Goal: Task Accomplishment & Management: Complete application form

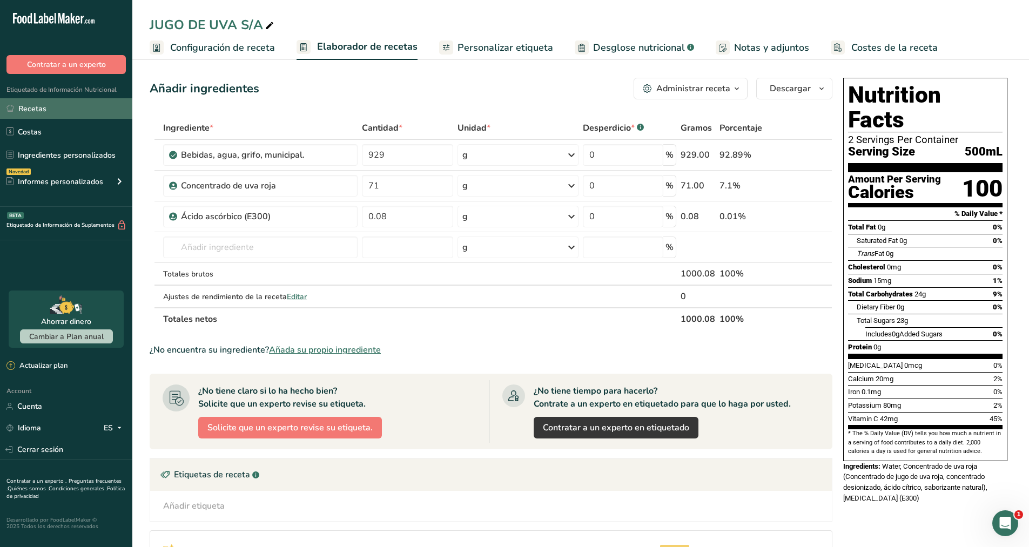
click at [41, 109] on link "Recetas" at bounding box center [66, 108] width 132 height 21
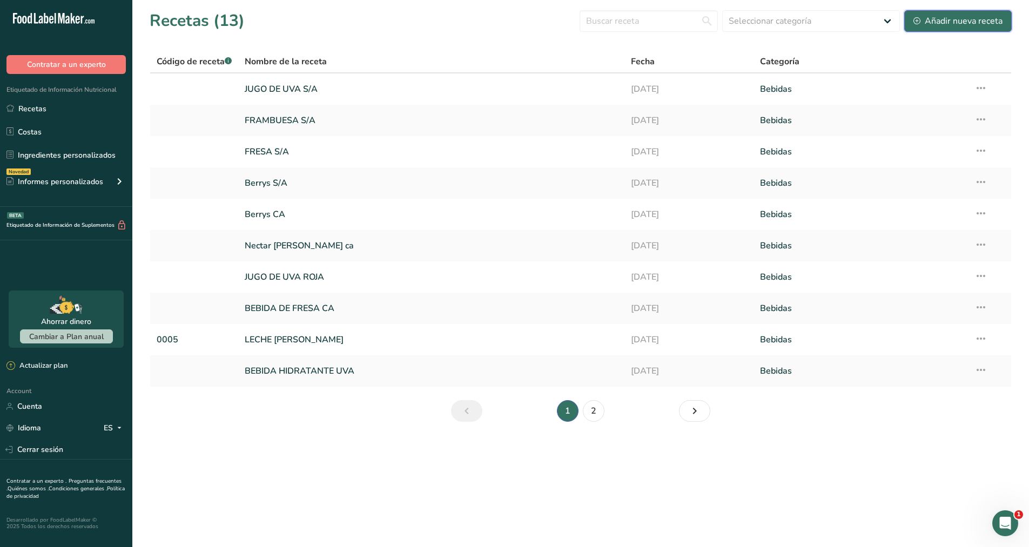
click at [933, 15] on div "Añadir nueva receta" at bounding box center [957, 21] width 89 height 13
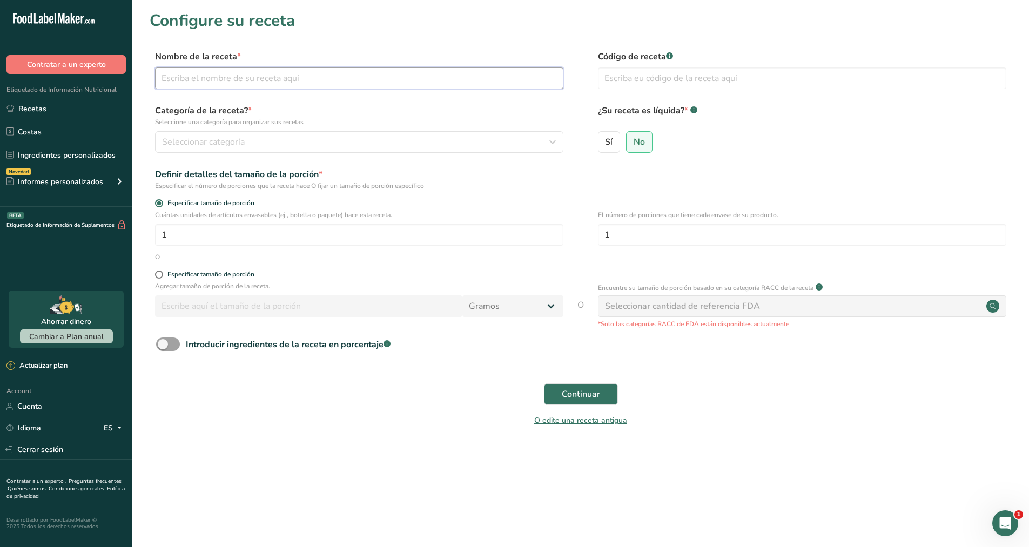
click at [318, 72] on input "text" at bounding box center [359, 79] width 408 height 22
type input "[PERSON_NAME]"
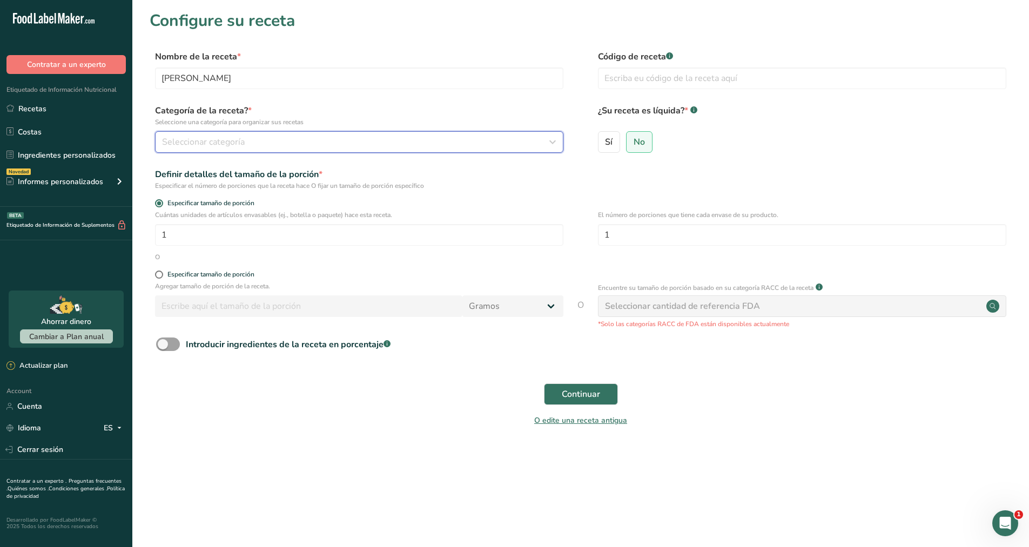
click at [224, 146] on span "Seleccionar categoría" at bounding box center [203, 142] width 83 height 13
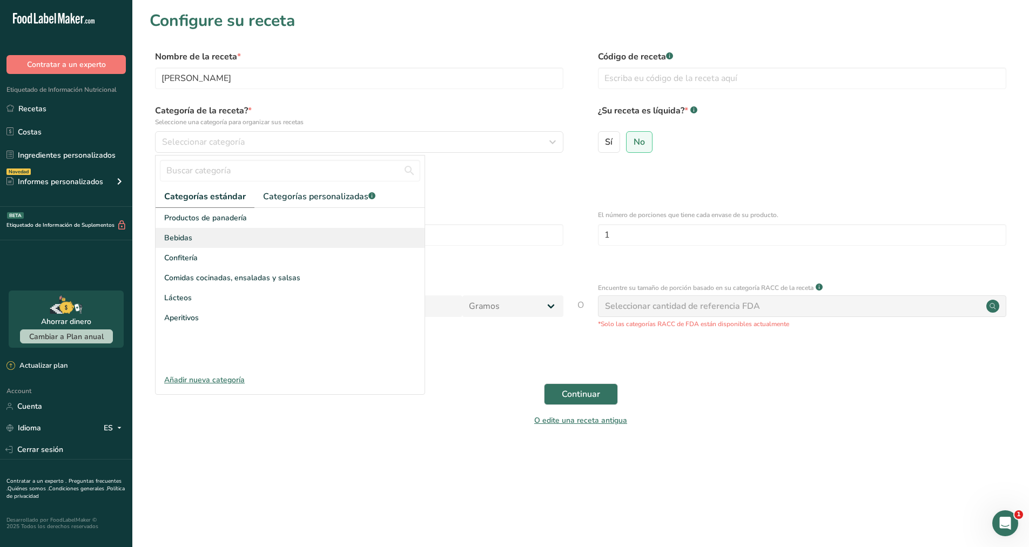
click at [191, 237] on span "Bebidas" at bounding box center [178, 237] width 28 height 11
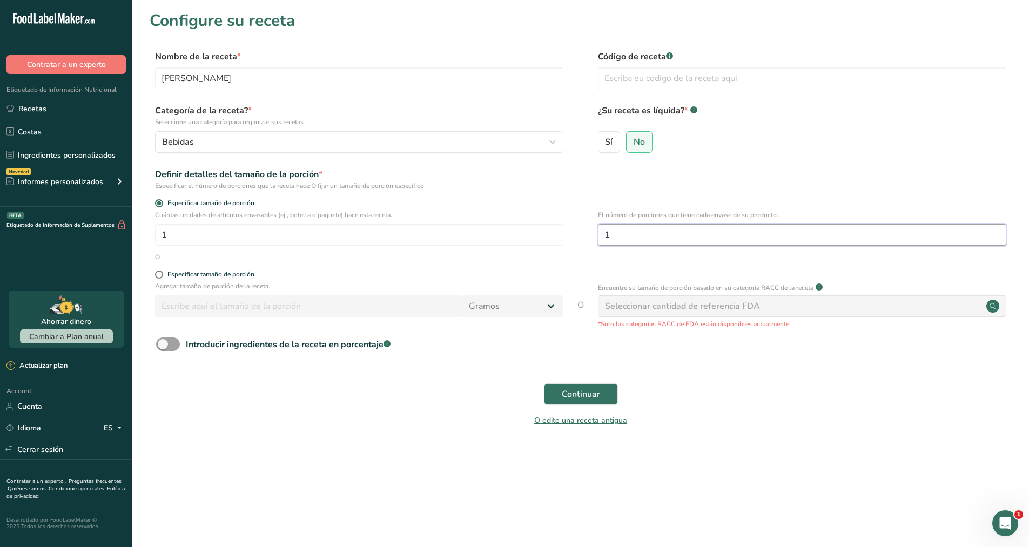
click at [622, 237] on input "1" at bounding box center [802, 235] width 408 height 22
type input "2"
click at [608, 145] on span "Sí" at bounding box center [609, 142] width 8 height 11
click at [605, 145] on input "Sí" at bounding box center [601, 141] width 7 height 7
radio input "true"
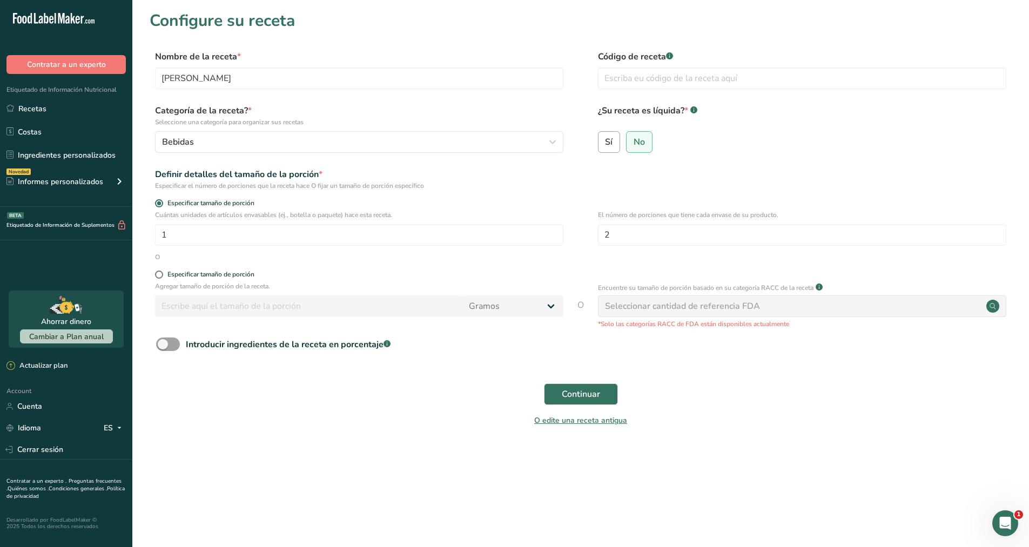
select select "22"
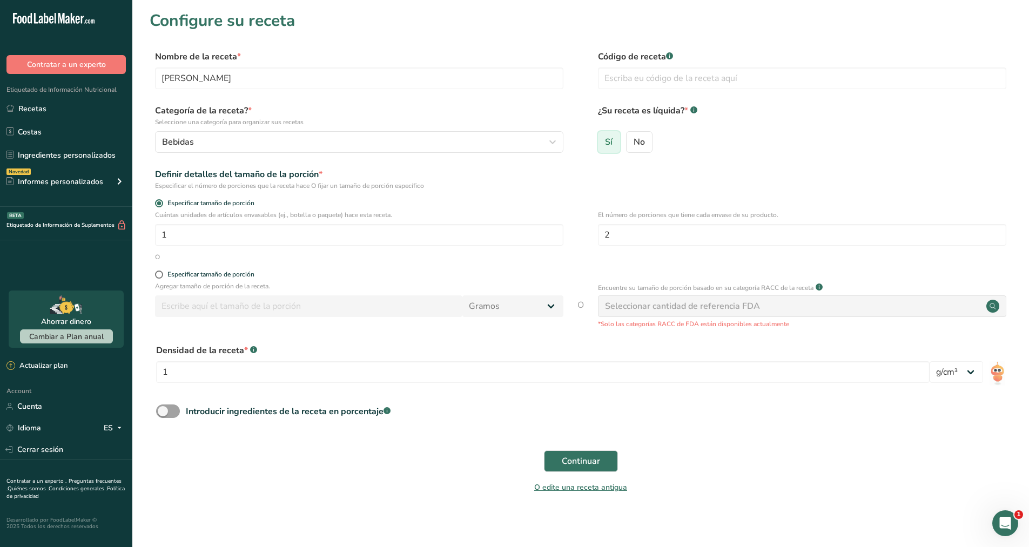
radio input "false"
click at [201, 274] on div "Especificar tamaño de porción" at bounding box center [210, 275] width 87 height 8
click at [162, 274] on input "Especificar tamaño de porción" at bounding box center [158, 274] width 7 height 7
radio input "true"
radio input "false"
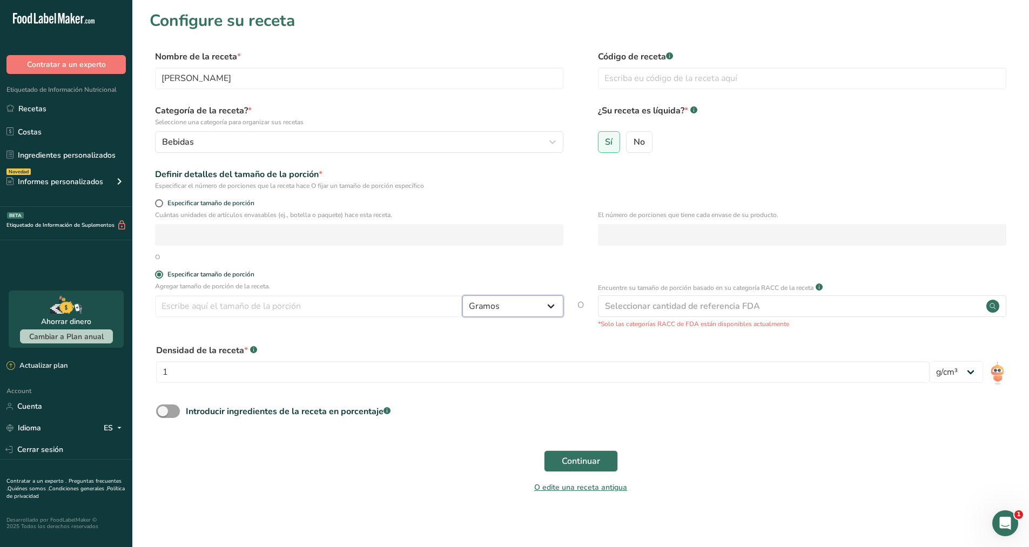
click at [548, 308] on select "Gramos kg mg mcg libras onza [GEOGRAPHIC_DATA] mL onza líquida [GEOGRAPHIC_DATA…" at bounding box center [512, 306] width 101 height 22
click at [155, 208] on div "Especificar tamaño de porción" at bounding box center [359, 204] width 408 height 11
click at [158, 205] on span at bounding box center [159, 203] width 8 height 8
click at [158, 205] on input "Especificar tamaño de porción" at bounding box center [158, 203] width 7 height 7
radio input "true"
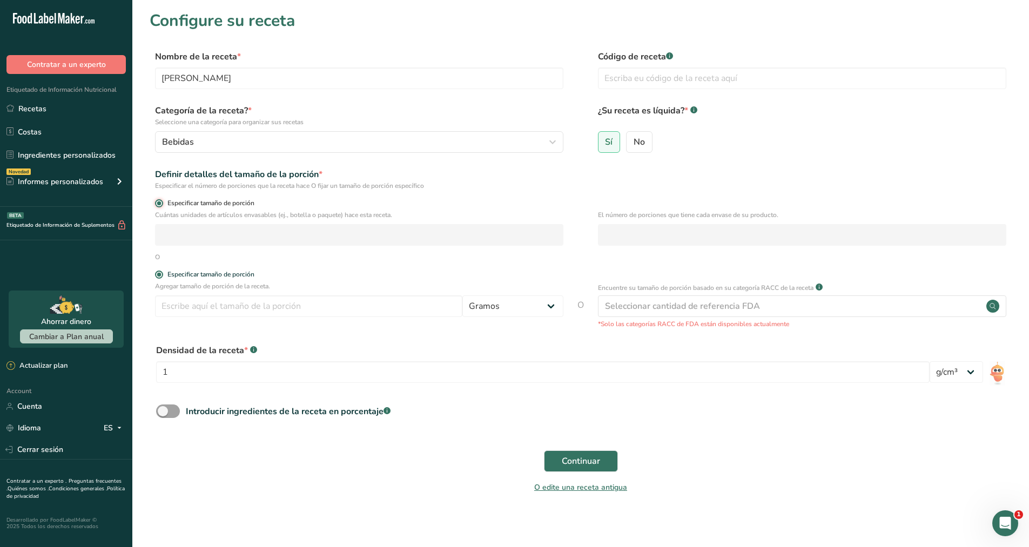
radio input "false"
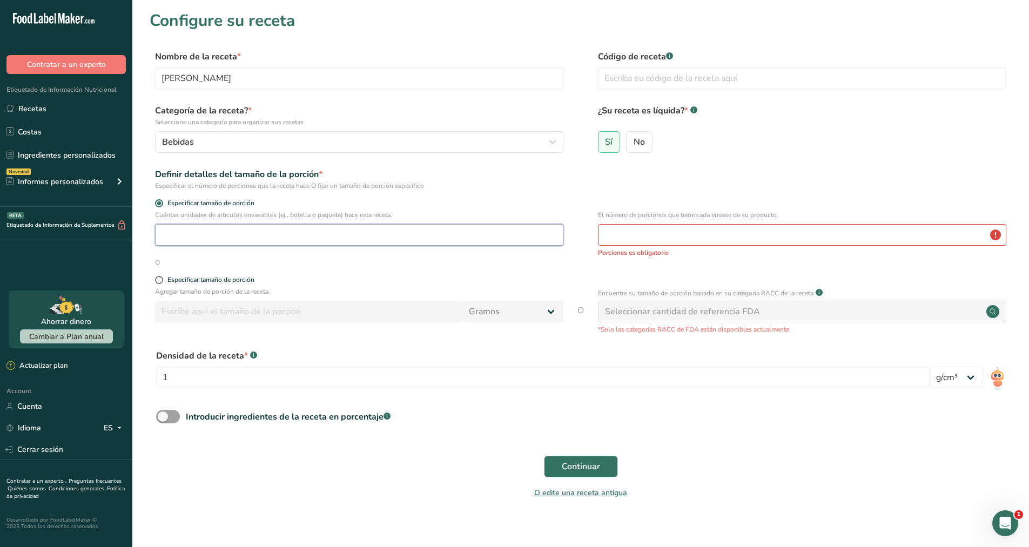
click at [177, 228] on input "number" at bounding box center [359, 235] width 408 height 22
type input "1"
click at [635, 237] on input "number" at bounding box center [802, 235] width 408 height 22
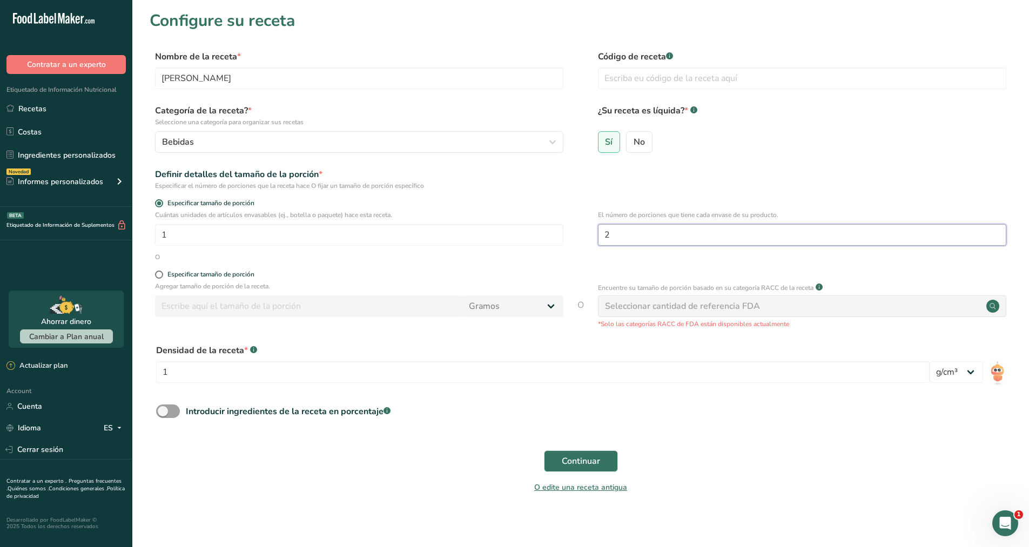
type input "2"
click at [649, 269] on form "Nombre de la receta * Prueba Naranja Código de receta .a-a{fill:#347362;}.b-a{f…" at bounding box center [581, 275] width 862 height 450
click at [179, 408] on span at bounding box center [168, 411] width 24 height 14
click at [163, 408] on input "Introducir ingredientes de la receta en porcentaje .a-a{fill:#347362;}.b-a{fill…" at bounding box center [159, 411] width 7 height 7
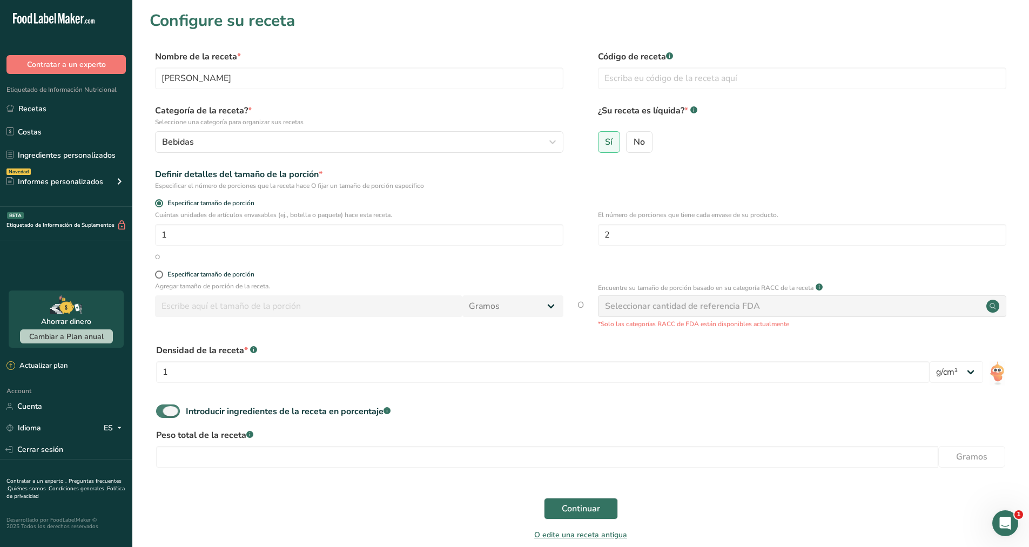
click at [158, 406] on span at bounding box center [168, 411] width 24 height 14
click at [158, 408] on input "Introducir ingredientes de la receta en porcentaje .a-a{fill:#347362;}.b-a{fill…" at bounding box center [159, 411] width 7 height 7
checkbox input "false"
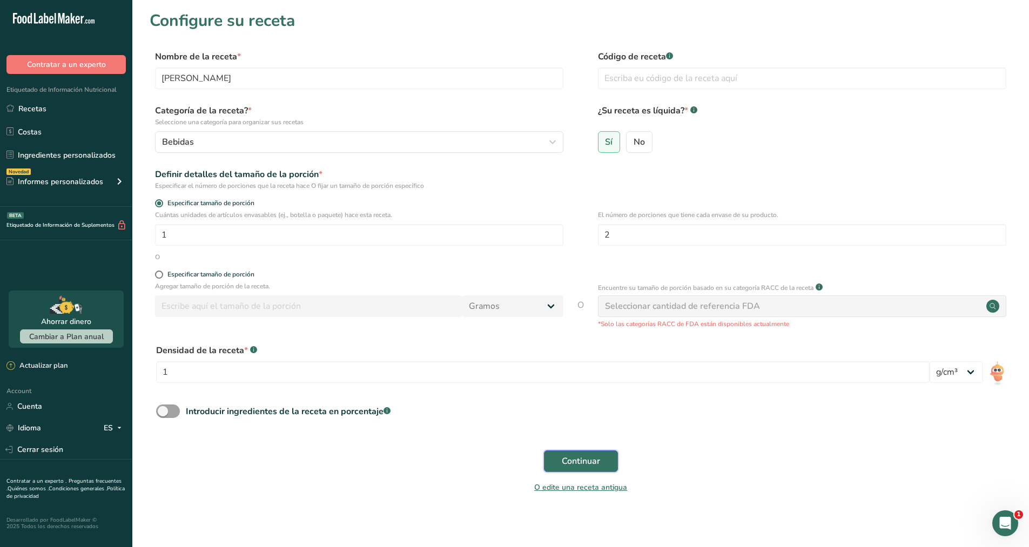
click at [578, 459] on span "Continuar" at bounding box center [581, 461] width 38 height 13
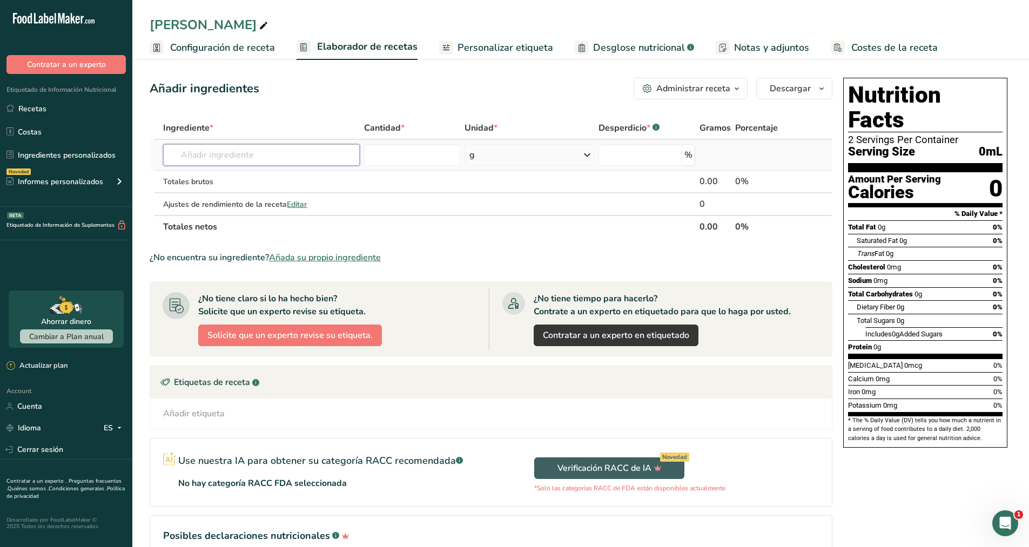
click at [252, 157] on input "text" at bounding box center [261, 155] width 196 height 22
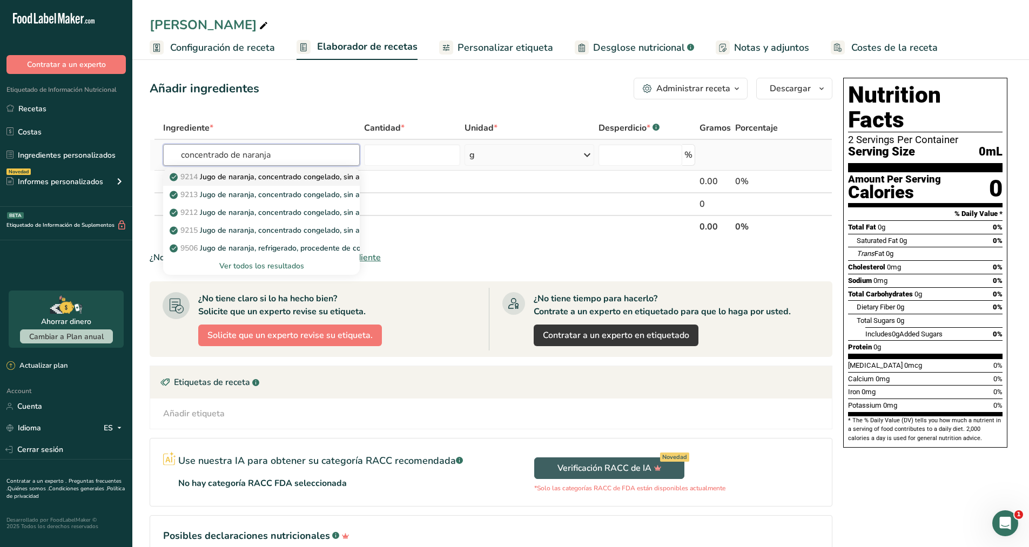
type input "concentrado de naranja"
click at [249, 176] on p "9214 Jugo de naranja, concentrado congelado, sin azúcar, sin diluir" at bounding box center [291, 176] width 239 height 11
type input "Orange juice, frozen concentrate, unsweetened, undiluted"
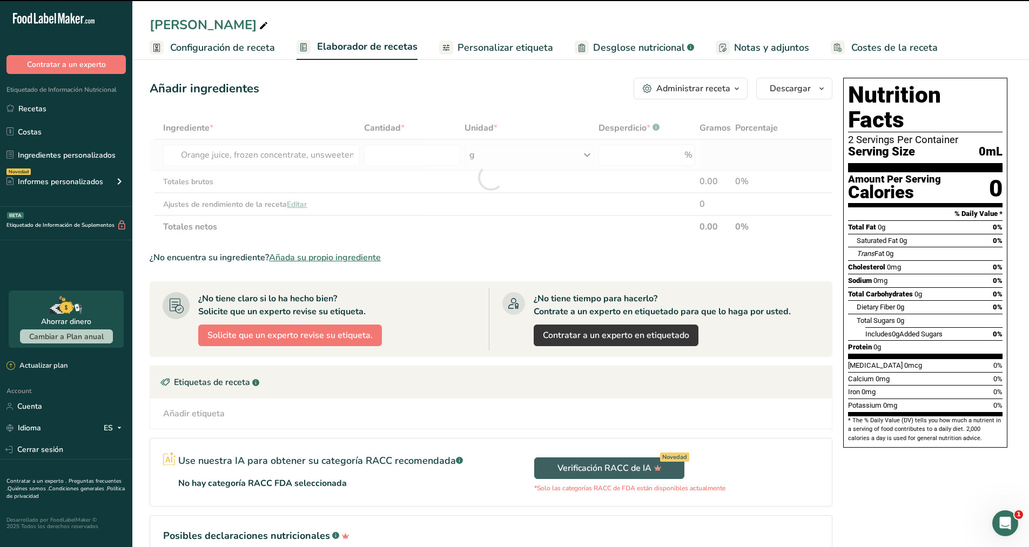
type input "0"
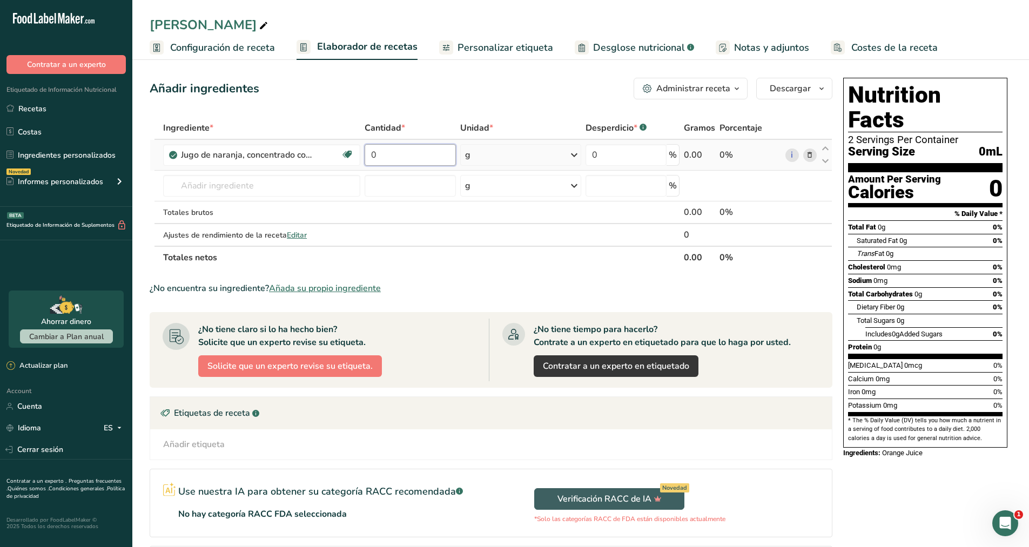
click at [417, 159] on input "0" at bounding box center [410, 155] width 91 height 22
type input "64"
click at [385, 186] on div "Ingrediente * Cantidad * Unidad * Desperdicio * .a-a{fill:#347362;}.b-a{fill:#f…" at bounding box center [491, 193] width 683 height 152
click at [444, 93] on div "Añadir ingredientes Administrar receta Eliminar receta Duplicar receta Escalar …" at bounding box center [491, 89] width 683 height 22
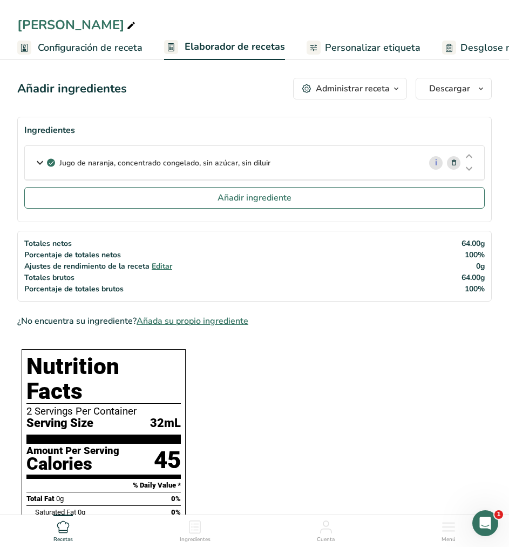
click at [37, 163] on icon at bounding box center [39, 162] width 13 height 19
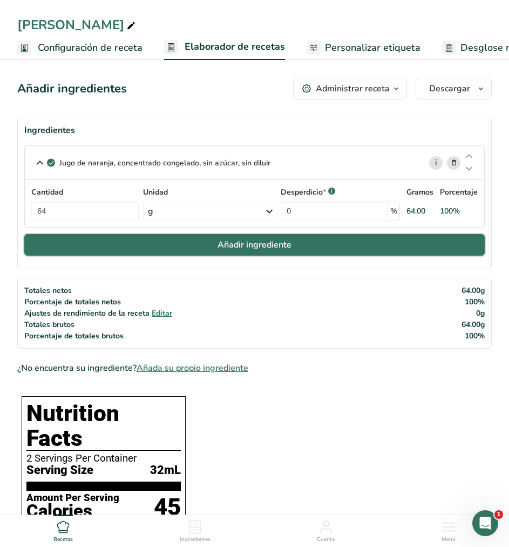
click at [246, 234] on button "Añadir ingrediente" at bounding box center [254, 245] width 461 height 22
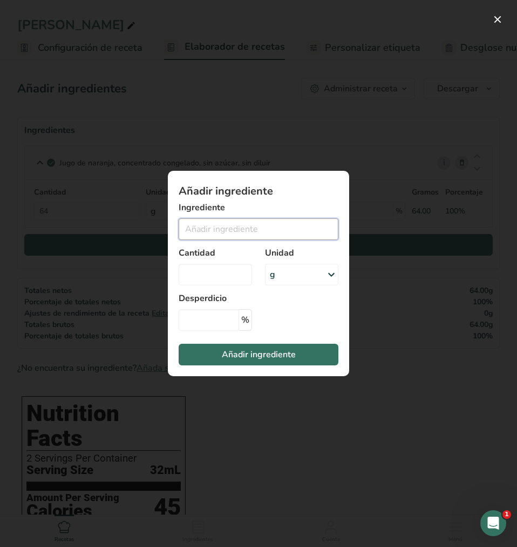
click at [246, 234] on input "Add ingredient modal" at bounding box center [259, 229] width 160 height 22
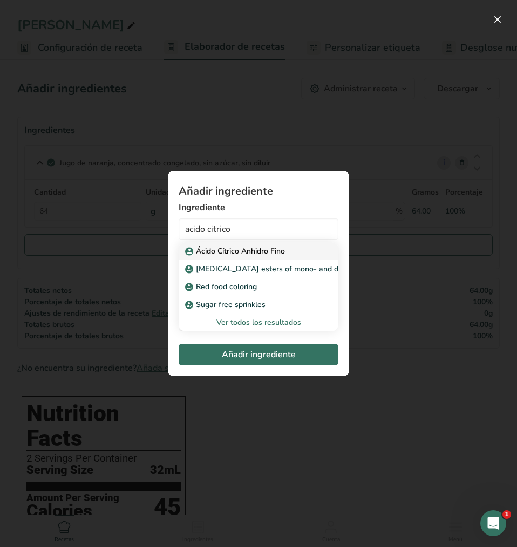
click at [248, 252] on p "Ácido Cítrico Anhidro Fino" at bounding box center [236, 250] width 98 height 11
type input "Ácido Cítrico Anhidro Fino"
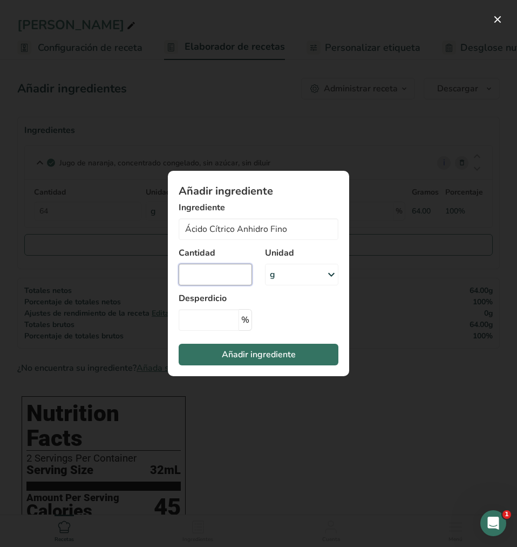
click at [223, 278] on input "Add ingredient modal" at bounding box center [215, 275] width 73 height 22
type input "2.21"
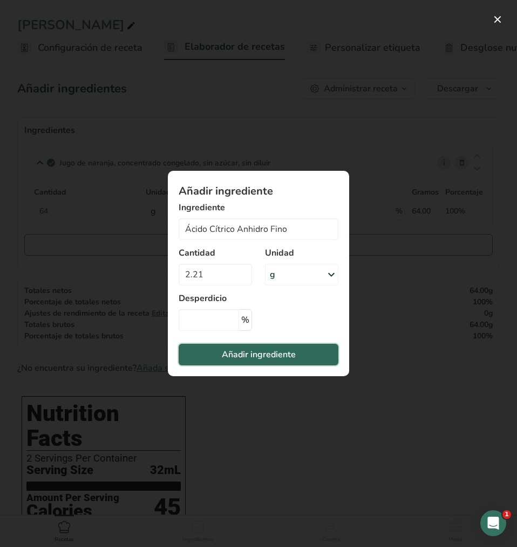
click at [227, 353] on span "Añadir ingrediente" at bounding box center [259, 354] width 74 height 13
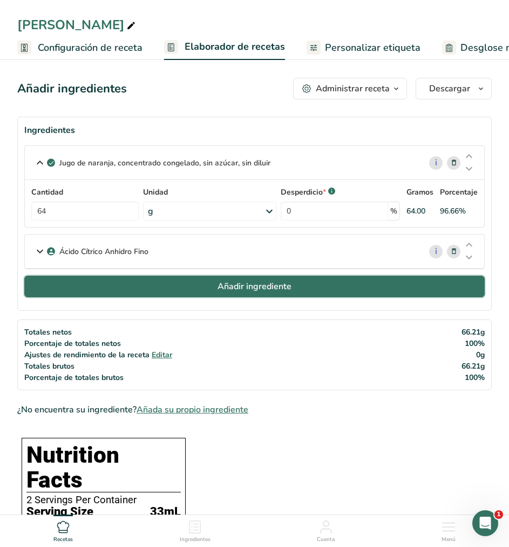
click at [241, 284] on span "Añadir ingrediente" at bounding box center [255, 286] width 74 height 13
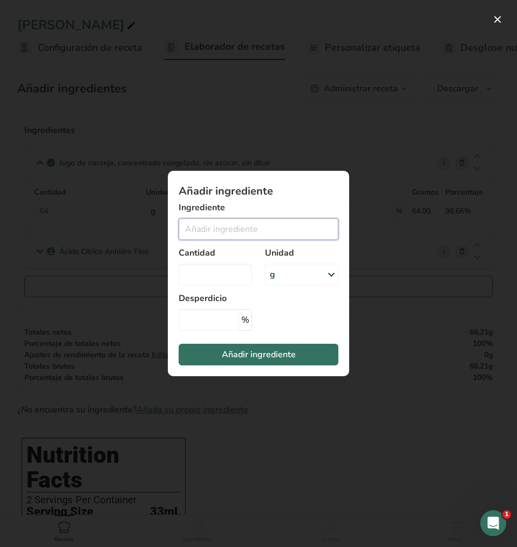
click at [241, 230] on input "Add ingredient modal" at bounding box center [259, 229] width 160 height 22
type input "f"
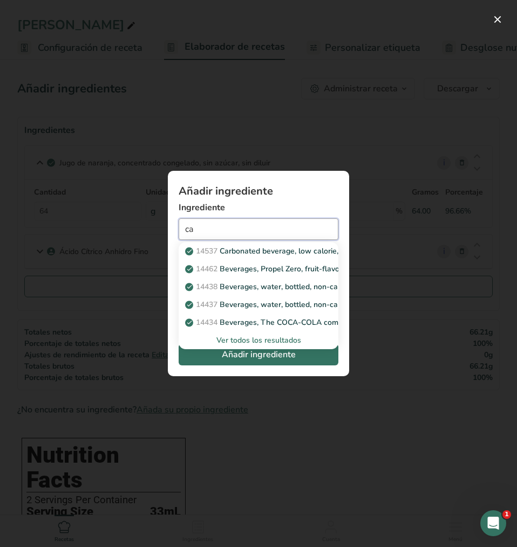
type input "c"
type input "a"
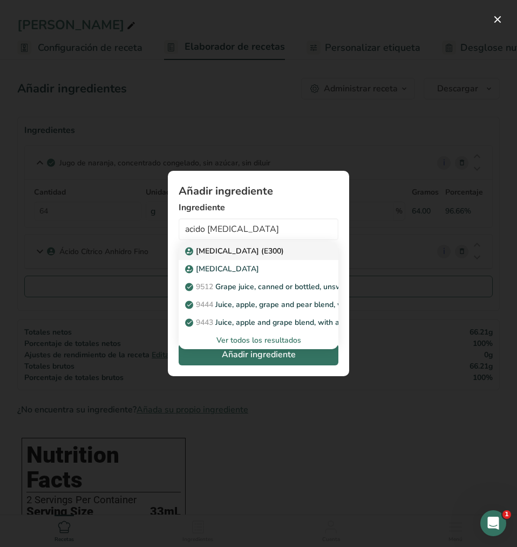
click at [291, 257] on link "[MEDICAL_DATA] (E300)" at bounding box center [259, 251] width 160 height 18
type input "[MEDICAL_DATA] (E300)"
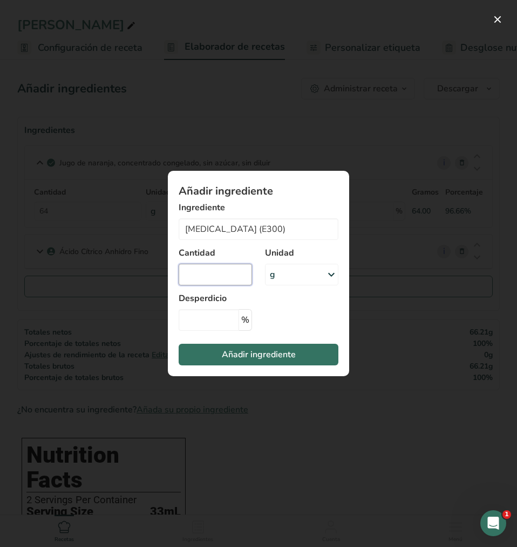
click at [251, 272] on input "Add ingredient modal" at bounding box center [215, 275] width 73 height 22
type input "0.49"
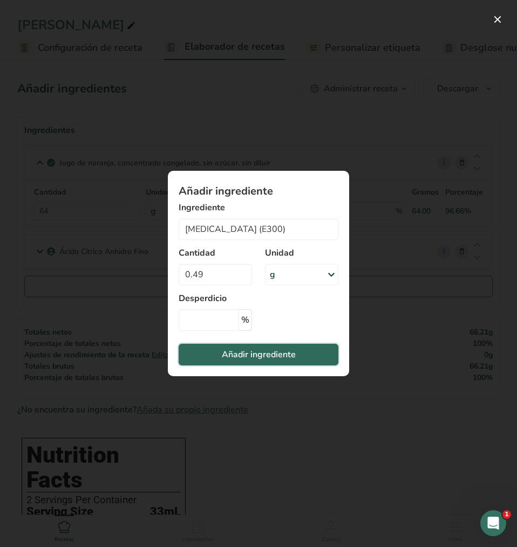
click at [263, 350] on span "Añadir ingrediente" at bounding box center [259, 354] width 74 height 13
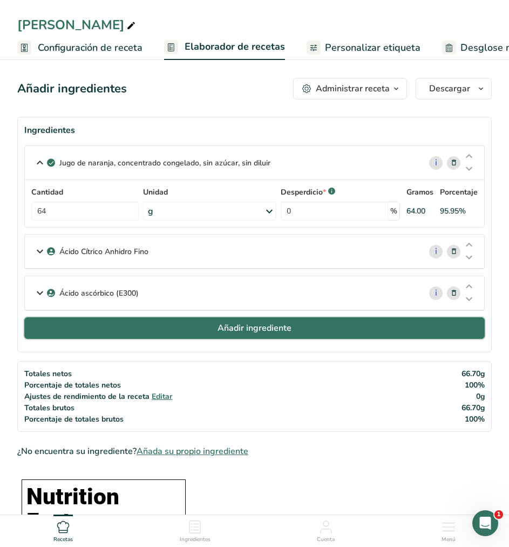
click at [272, 330] on span "Añadir ingrediente" at bounding box center [255, 327] width 74 height 13
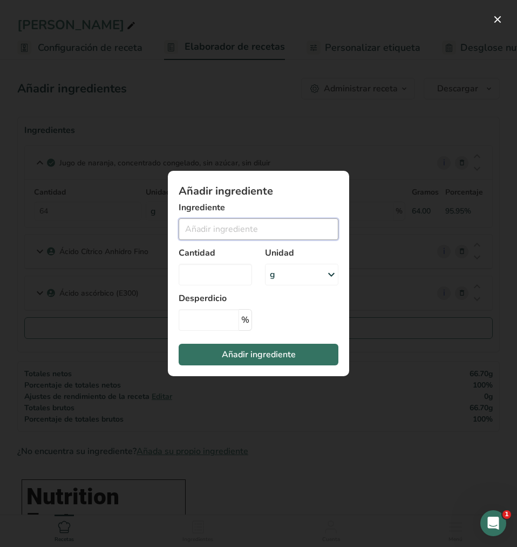
click at [292, 233] on input "Add ingredient modal" at bounding box center [259, 229] width 160 height 22
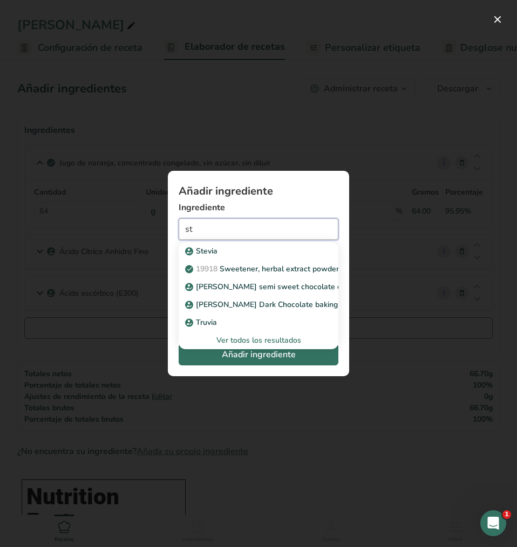
type input "s"
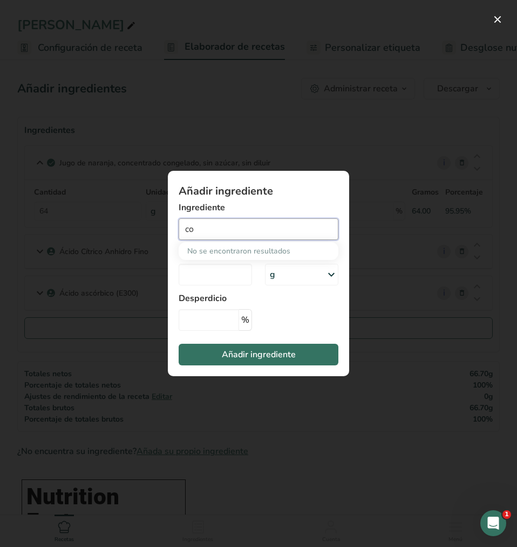
type input "c"
type input "d"
click at [368, 149] on div "Add ingredient modal" at bounding box center [258, 273] width 517 height 547
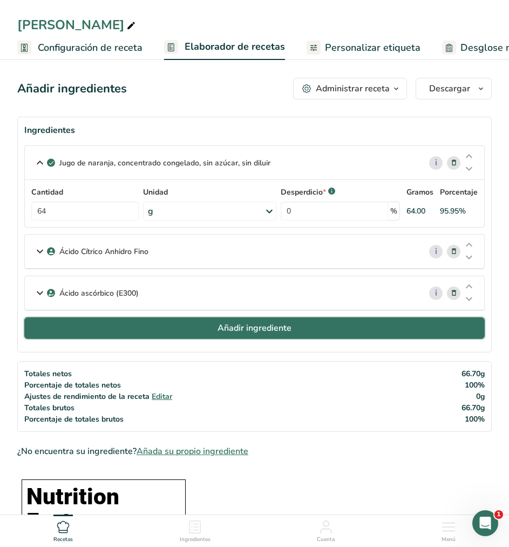
click at [245, 328] on span "Añadir ingrediente" at bounding box center [255, 327] width 74 height 13
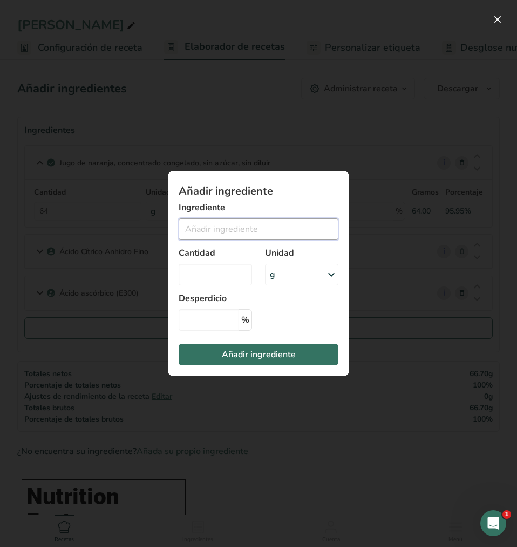
click at [262, 233] on input "Add ingredient modal" at bounding box center [259, 229] width 160 height 22
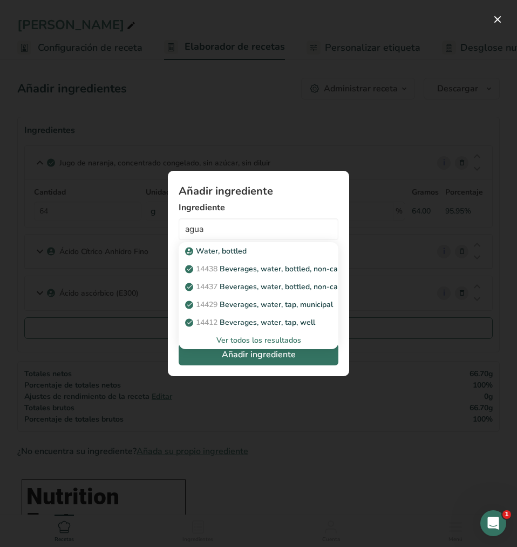
click at [255, 344] on div "Ver todos los resultados" at bounding box center [258, 339] width 143 height 11
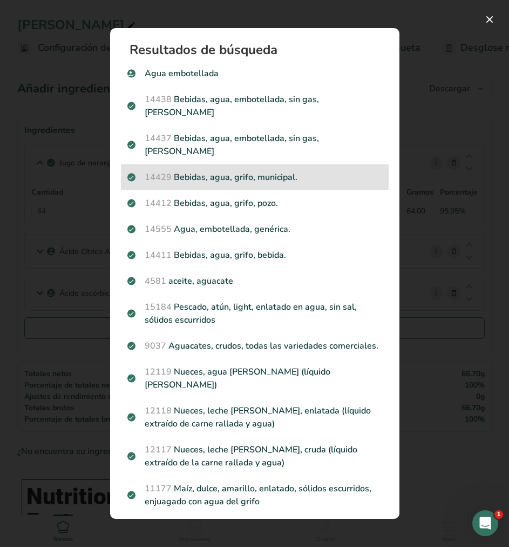
click at [324, 171] on p "14429 [GEOGRAPHIC_DATA], agua, grifo, municipal." at bounding box center [254, 177] width 255 height 13
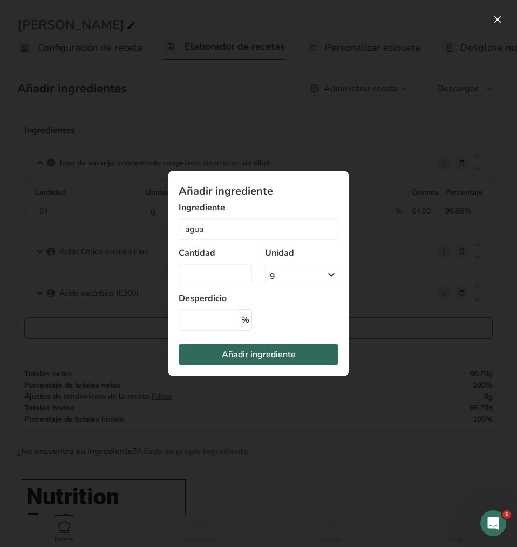
type input "Beverages, water, tap, municipal"
click at [229, 280] on input "Add ingredient modal" at bounding box center [215, 275] width 73 height 22
click at [233, 271] on input "950.75" at bounding box center [215, 275] width 73 height 22
type input "1012"
click at [258, 350] on span "Añadir ingrediente" at bounding box center [259, 354] width 74 height 13
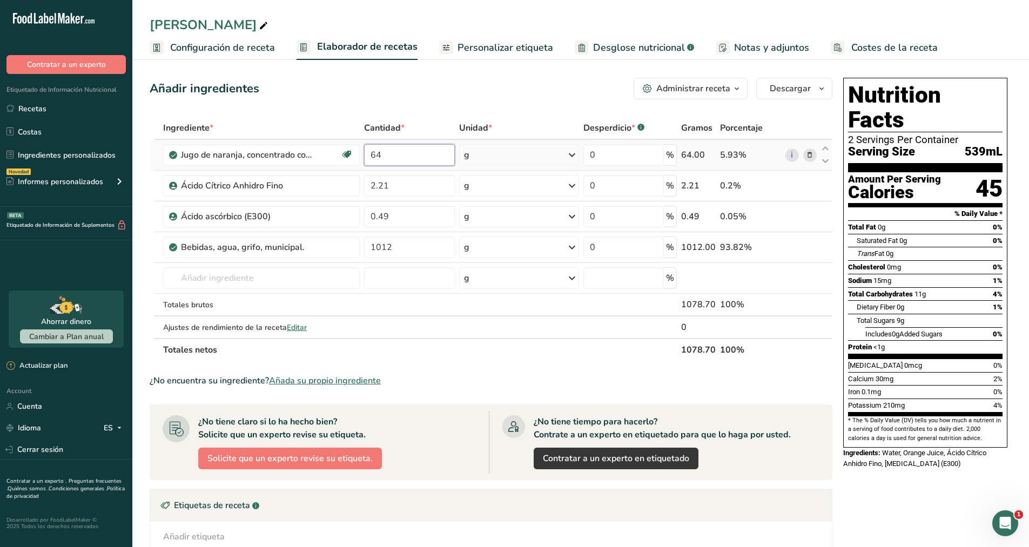
click at [436, 163] on input "64" at bounding box center [409, 155] width 91 height 22
type input "6"
type input "59.328"
click at [420, 182] on div "Ingrediente * Cantidad * Unidad * Desperdicio * .a-a{fill:#347362;}.b-a{fill:#f…" at bounding box center [491, 239] width 683 height 245
type input "2.05"
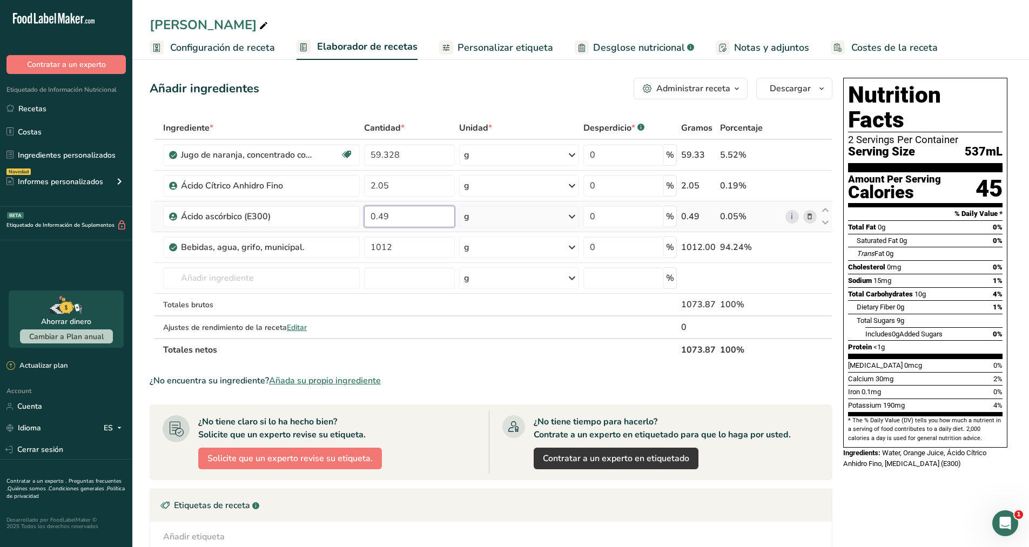
click at [403, 222] on div "Ingrediente * Cantidad * Unidad * Desperdicio * .a-a{fill:#347362;}.b-a{fill:#f…" at bounding box center [491, 239] width 683 height 245
type input "0.454"
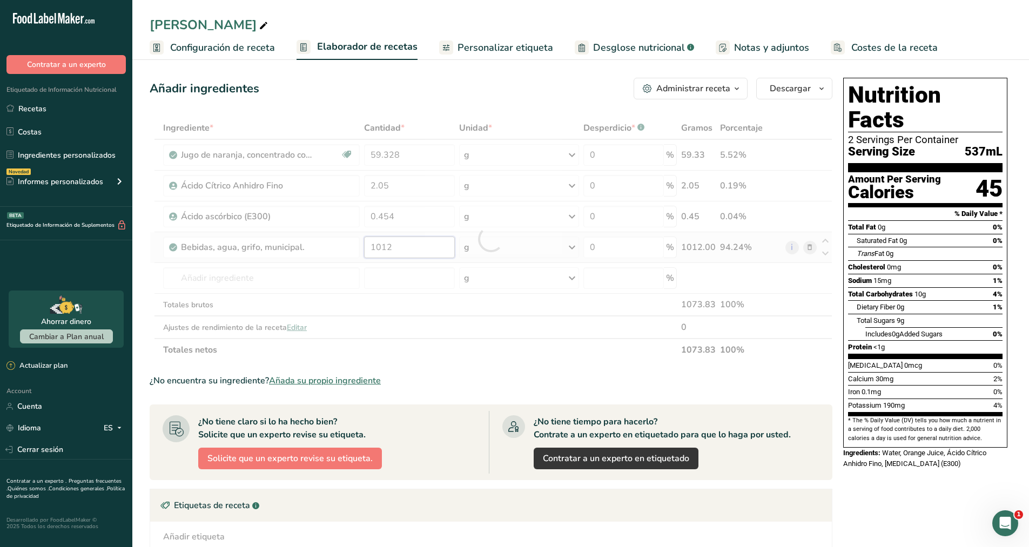
click at [400, 247] on div "Ingrediente * Cantidad * Unidad * Desperdicio * .a-a{fill:#347362;}.b-a{fill:#f…" at bounding box center [491, 239] width 683 height 245
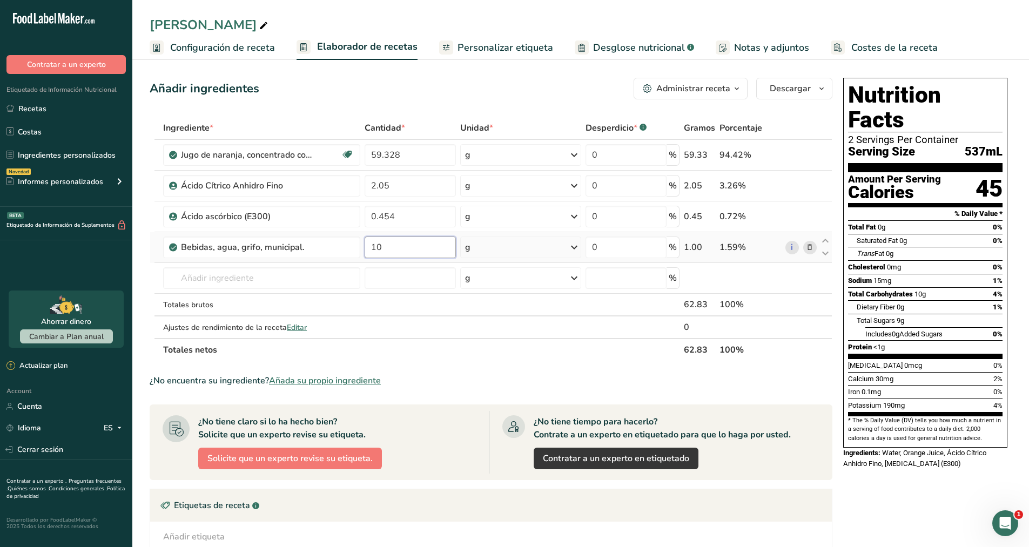
type input "1"
click at [412, 271] on div "Ingrediente * Cantidad * Unidad * Desperdicio * .a-a{fill:#347362;}.b-a{fill:#f…" at bounding box center [491, 239] width 683 height 245
click at [436, 242] on input "938.124" at bounding box center [410, 248] width 91 height 22
type input "938.17"
click at [431, 274] on div "Ingrediente * Cantidad * Unidad * Desperdicio * .a-a{fill:#347362;}.b-a{fill:#f…" at bounding box center [491, 239] width 683 height 245
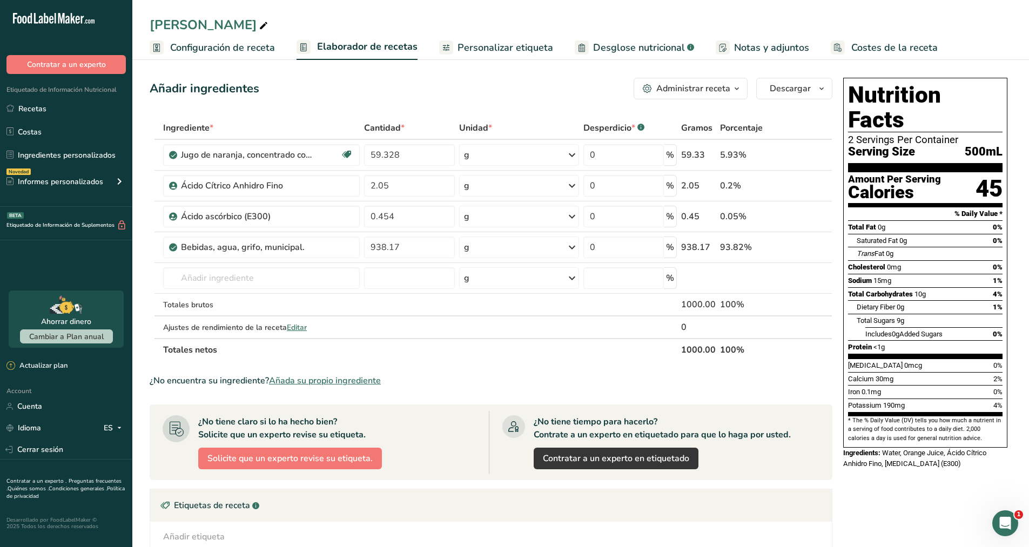
click at [495, 44] on span "Personalizar etiqueta" at bounding box center [505, 48] width 96 height 15
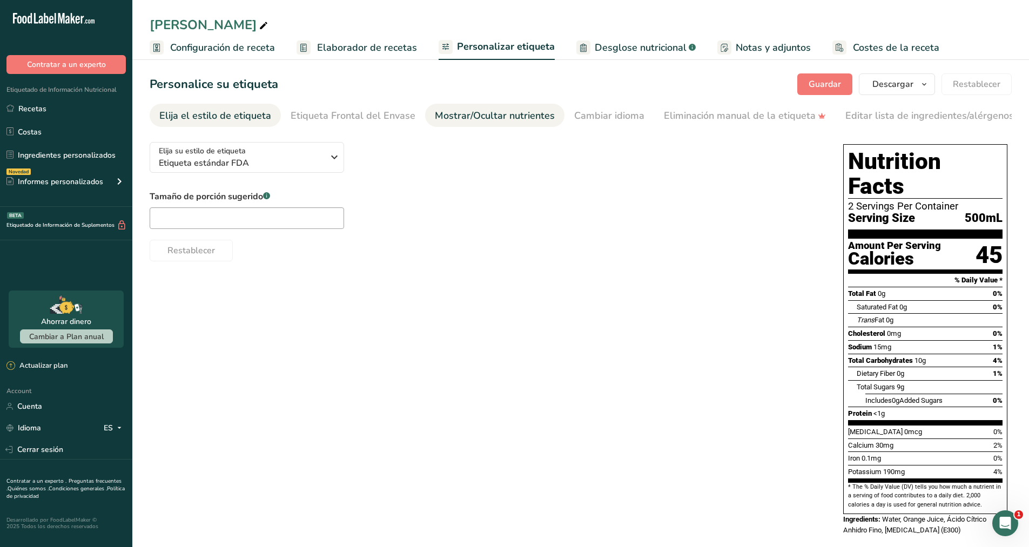
click at [468, 118] on div "Mostrar/Ocultar nutrientes" at bounding box center [495, 116] width 120 height 15
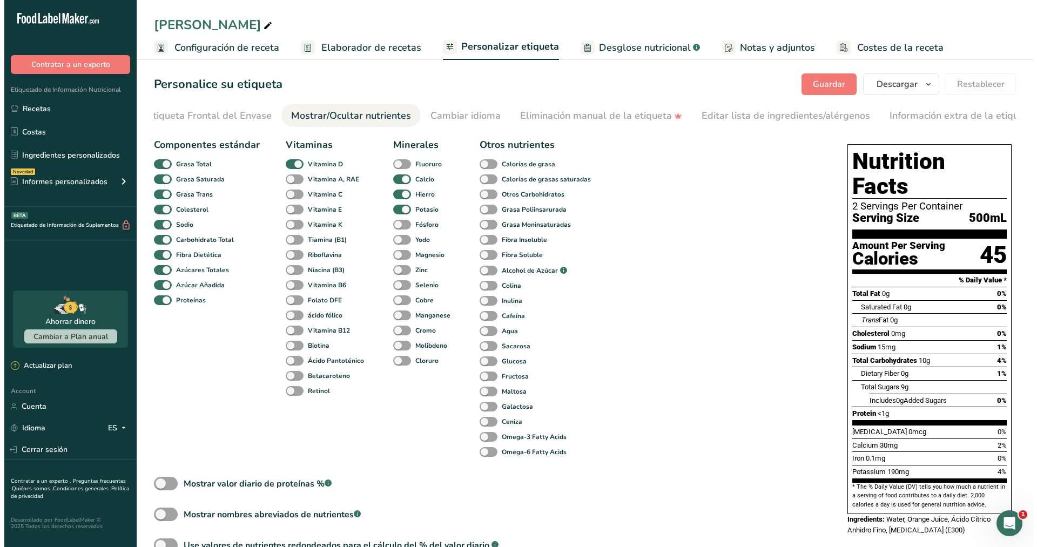
scroll to position [0, 159]
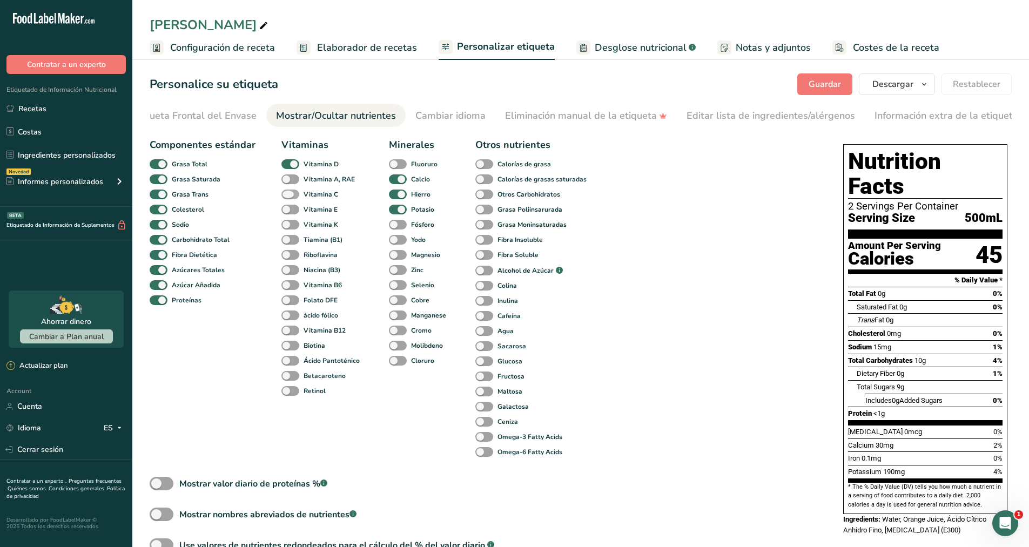
click at [287, 196] on span at bounding box center [290, 195] width 18 height 10
click at [287, 196] on input "Vitamina C" at bounding box center [284, 194] width 7 height 7
checkbox input "true"
click at [266, 52] on span "Configuración de receta" at bounding box center [222, 48] width 105 height 15
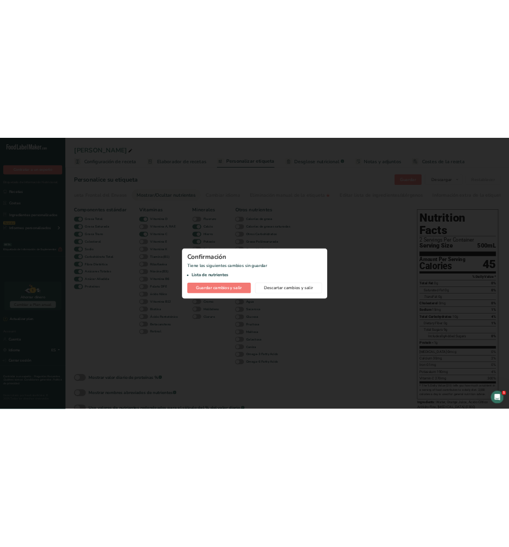
scroll to position [0, 151]
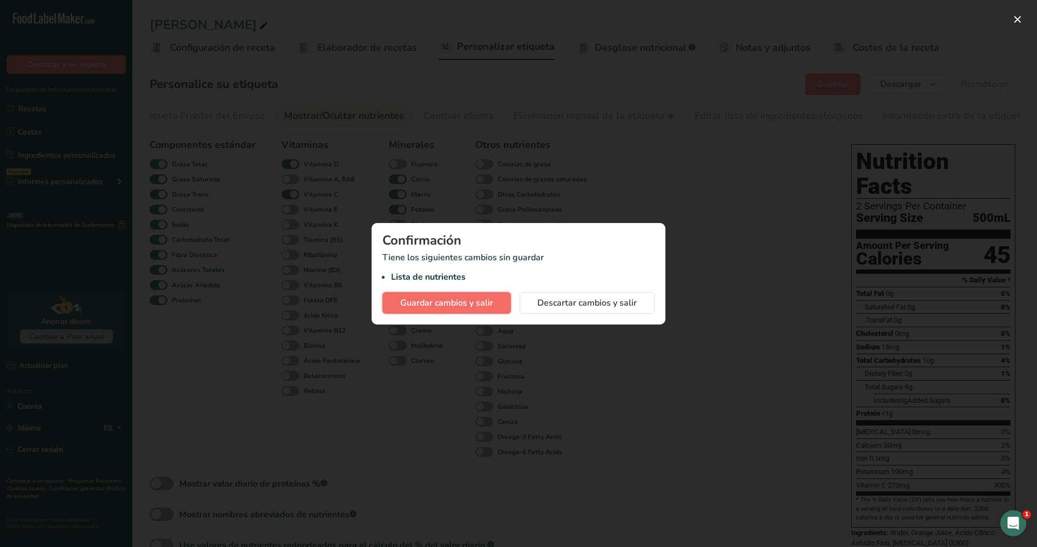
click at [499, 301] on button "Guardar cambios y salir" at bounding box center [446, 303] width 129 height 22
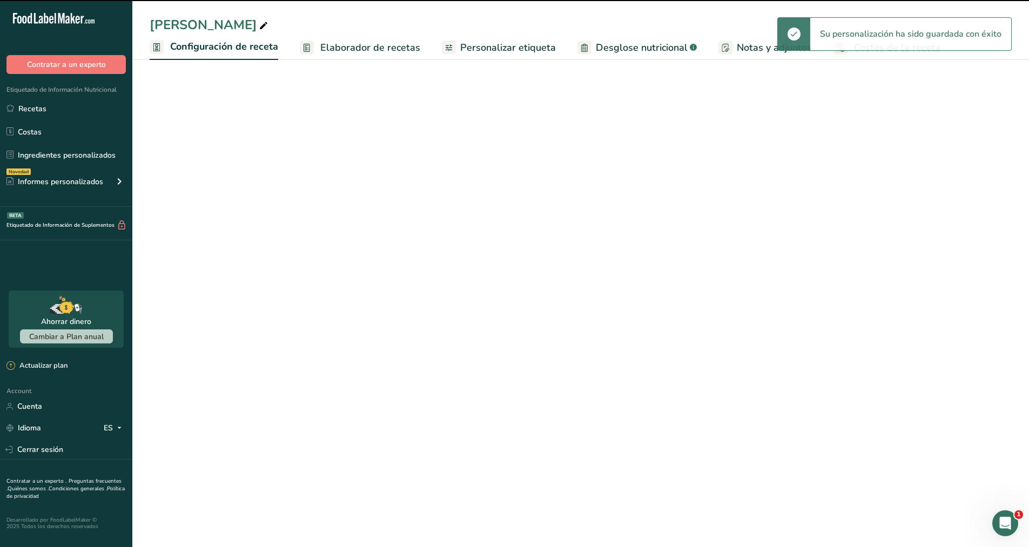
select select "22"
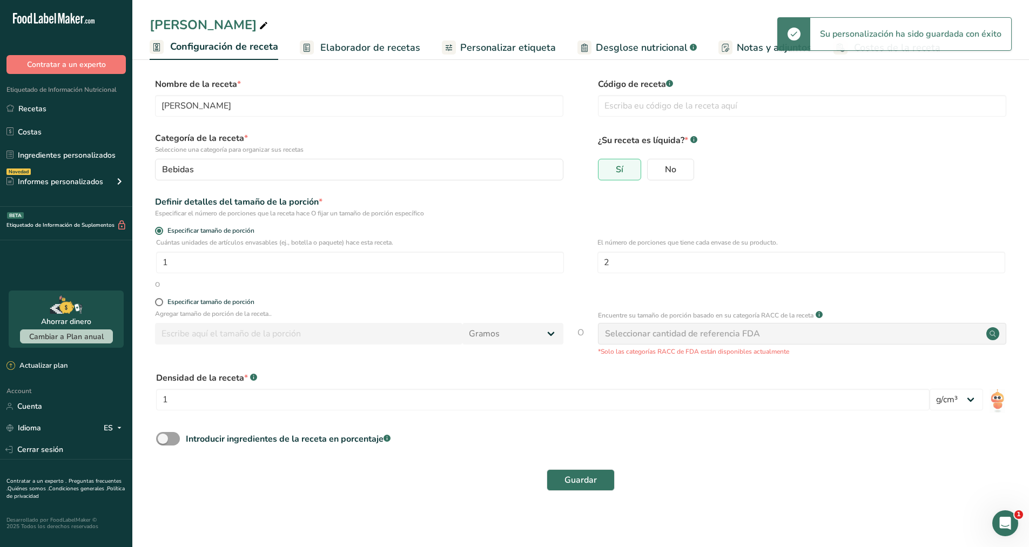
click at [385, 39] on link "Elaborador de recetas" at bounding box center [360, 48] width 120 height 24
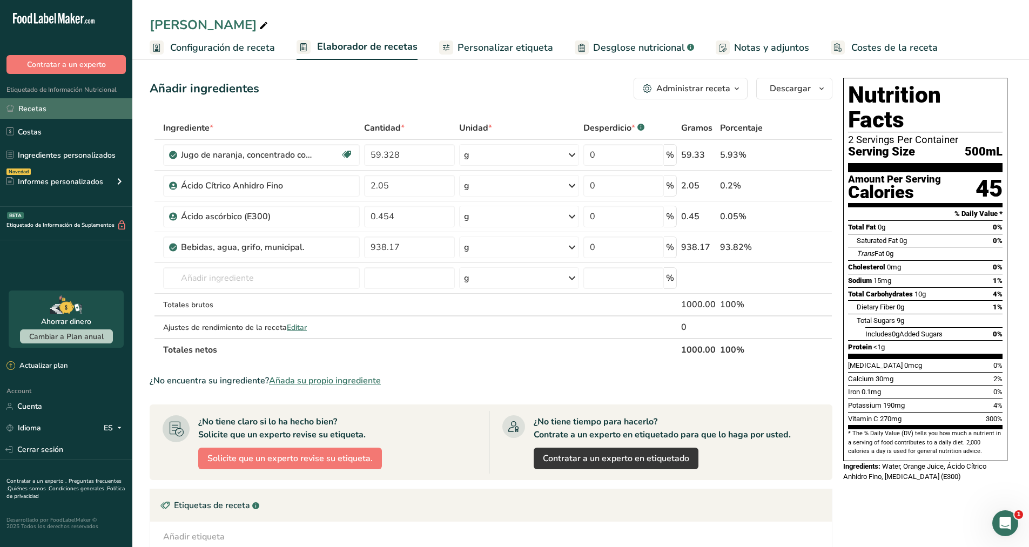
click at [71, 111] on link "Recetas" at bounding box center [66, 108] width 132 height 21
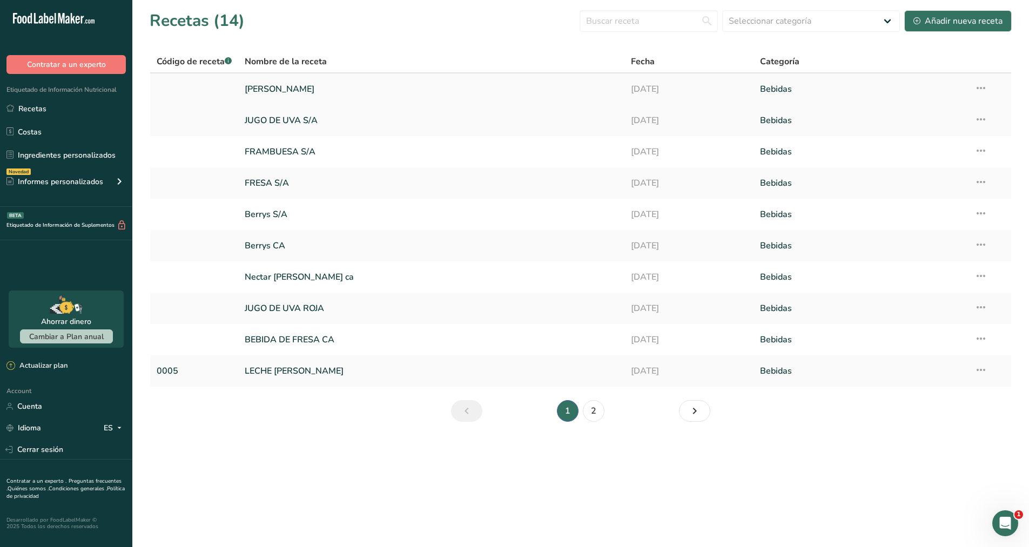
click at [980, 89] on icon at bounding box center [980, 87] width 13 height 19
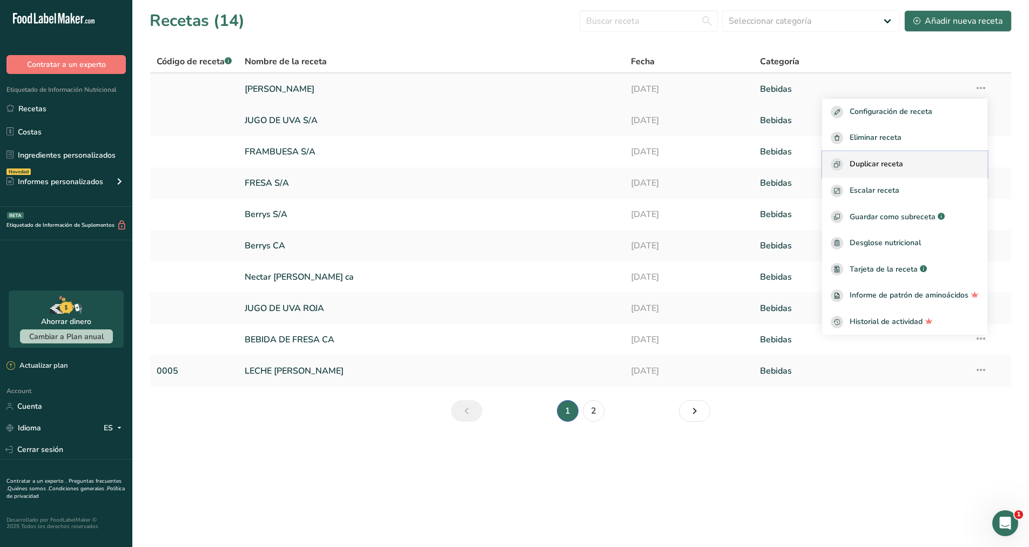
click at [915, 157] on button "Duplicar receta" at bounding box center [904, 164] width 165 height 26
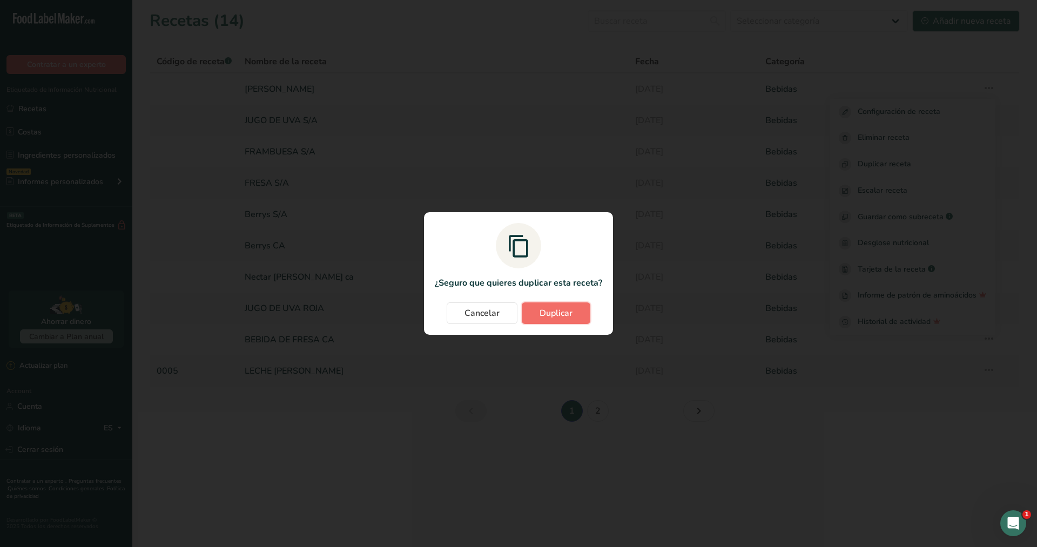
click at [571, 309] on span "Duplicar" at bounding box center [555, 313] width 33 height 13
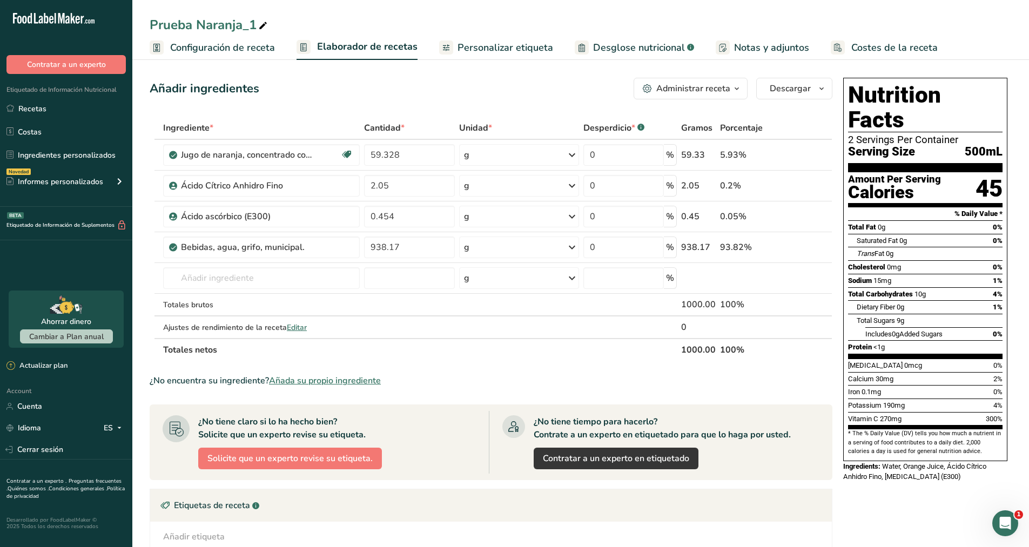
click at [245, 25] on div "Prueba Naranja_1" at bounding box center [210, 24] width 120 height 19
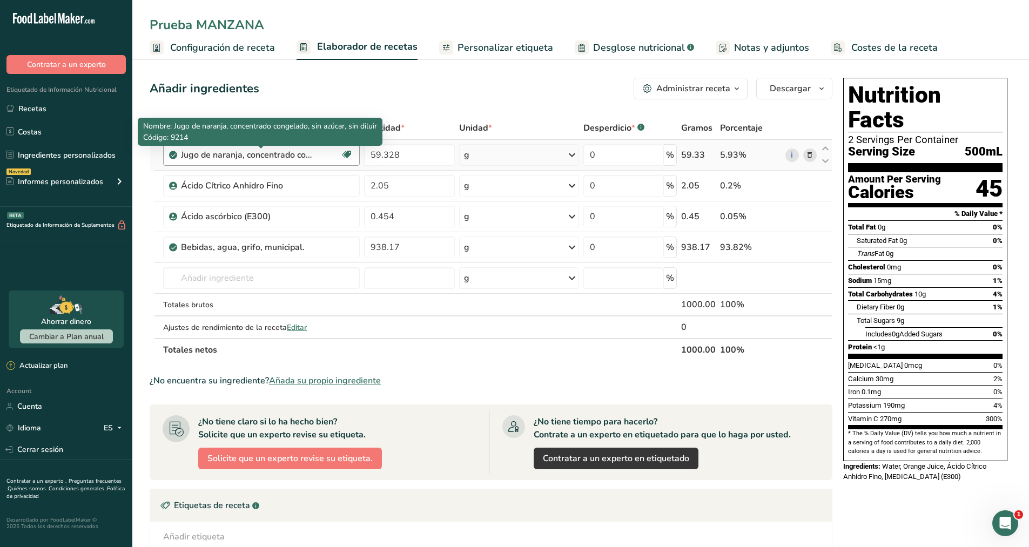
type input "Prueba MANZANA"
click at [307, 156] on div "Jugo de naranja, concentrado congelado, sin azúcar, sin diluir" at bounding box center [248, 155] width 135 height 13
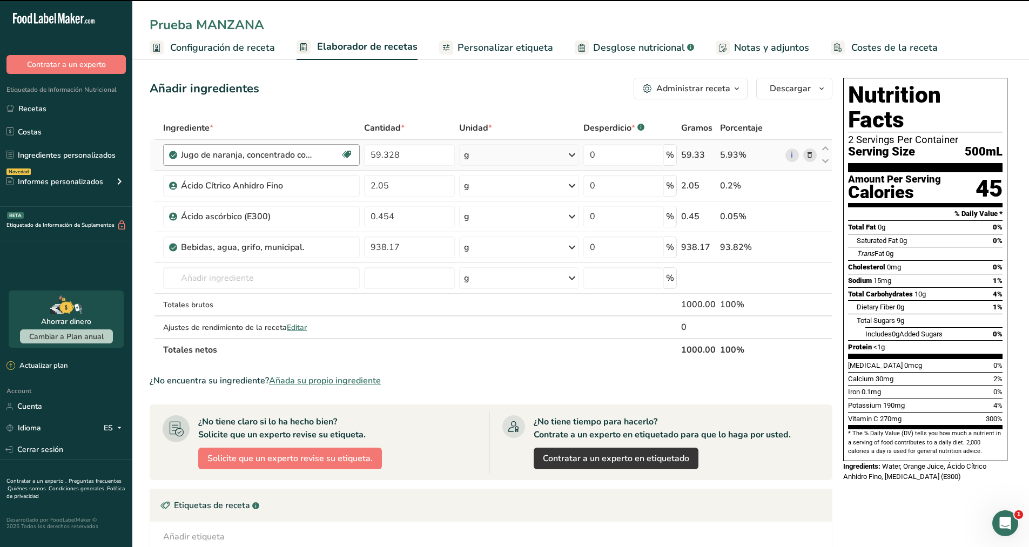
click at [316, 153] on div "Jugo de naranja, concentrado congelado, sin azúcar, sin diluir" at bounding box center [248, 155] width 135 height 13
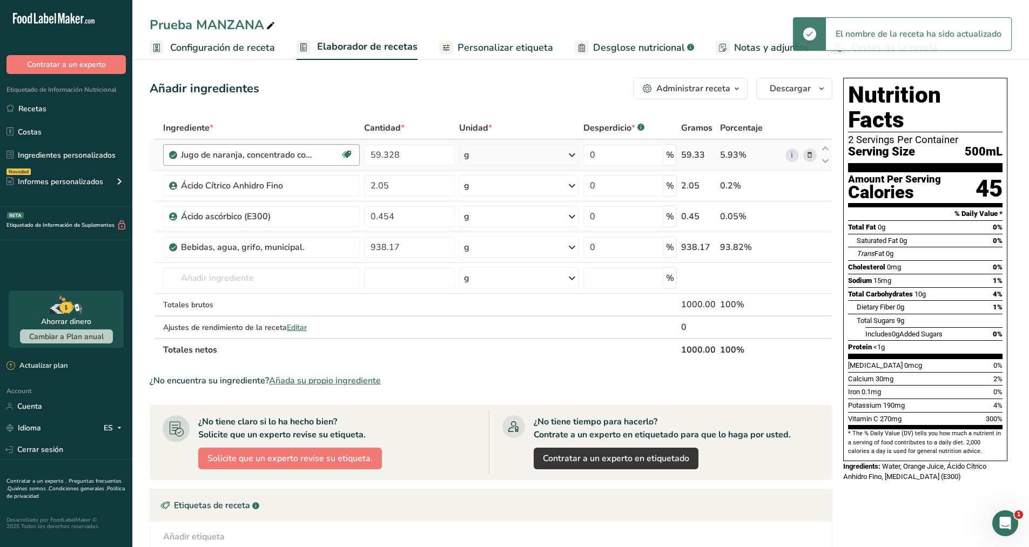
click at [307, 157] on div "Jugo de naranja, concentrado congelado, sin azúcar, sin diluir" at bounding box center [248, 155] width 135 height 13
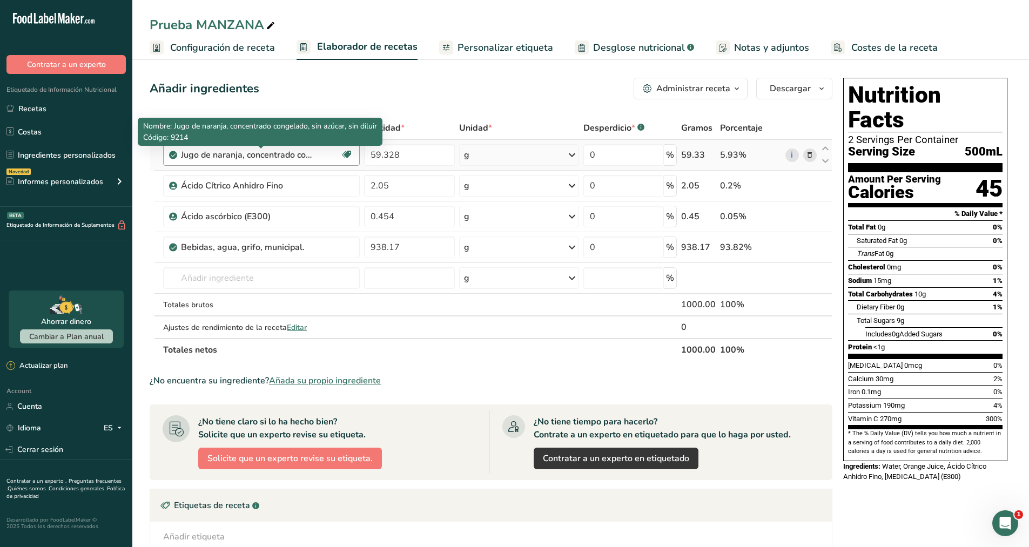
click at [307, 157] on div "Jugo de naranja, concentrado congelado, sin azúcar, sin diluir" at bounding box center [248, 155] width 135 height 13
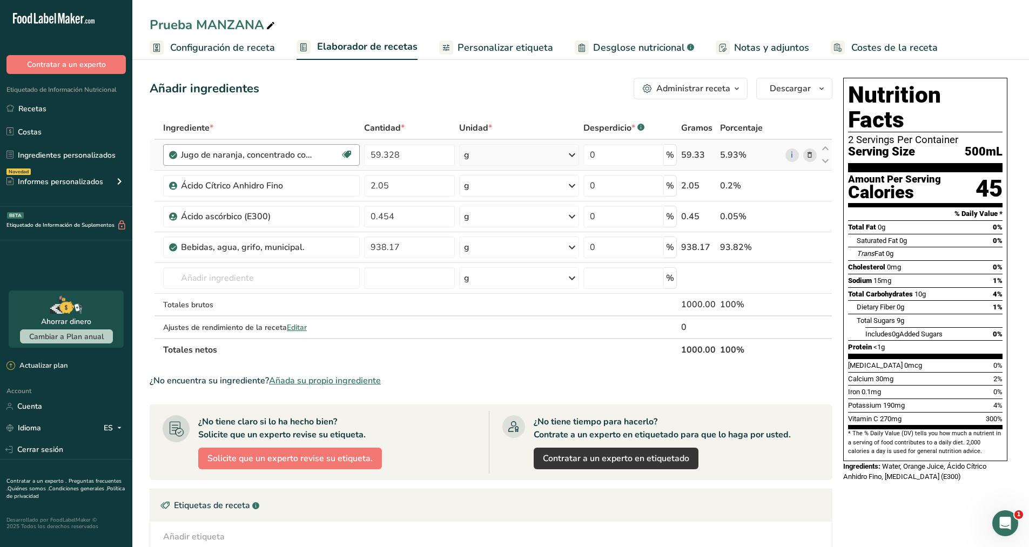
click at [307, 157] on div "Jugo de naranja, concentrado congelado, sin azúcar, sin diluir" at bounding box center [248, 155] width 135 height 13
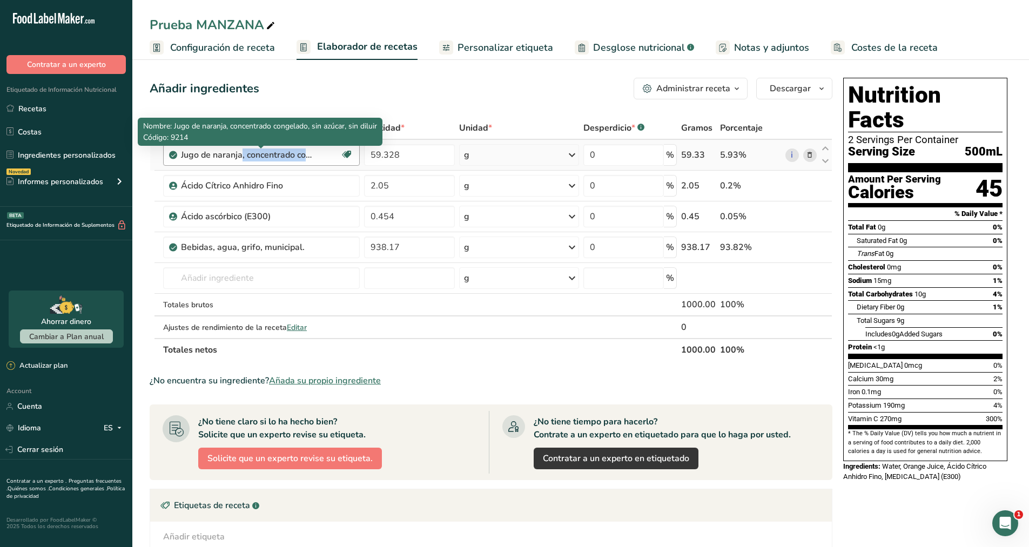
click at [307, 157] on div "Jugo de naranja, concentrado congelado, sin azúcar, sin diluir" at bounding box center [248, 155] width 135 height 13
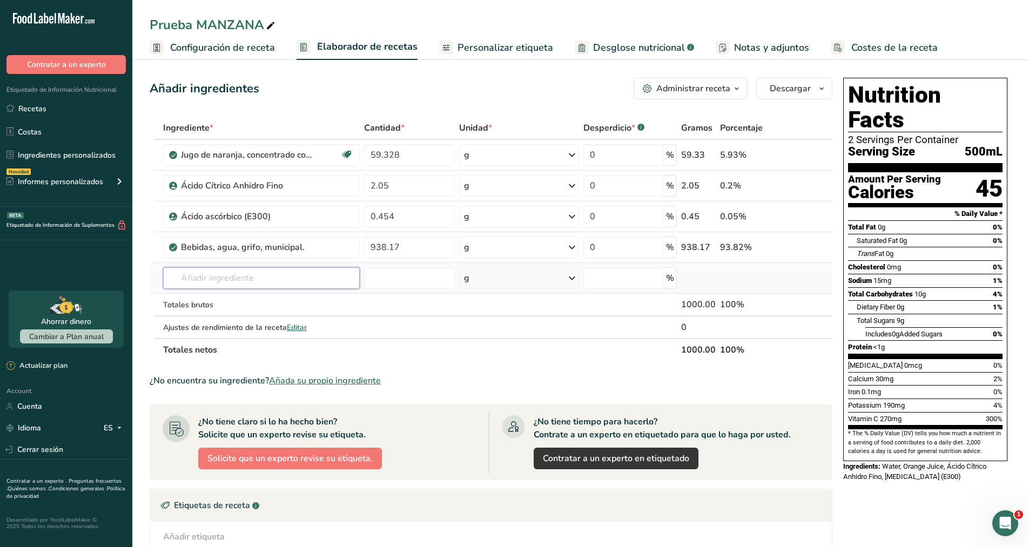
click at [303, 281] on input "text" at bounding box center [261, 278] width 197 height 22
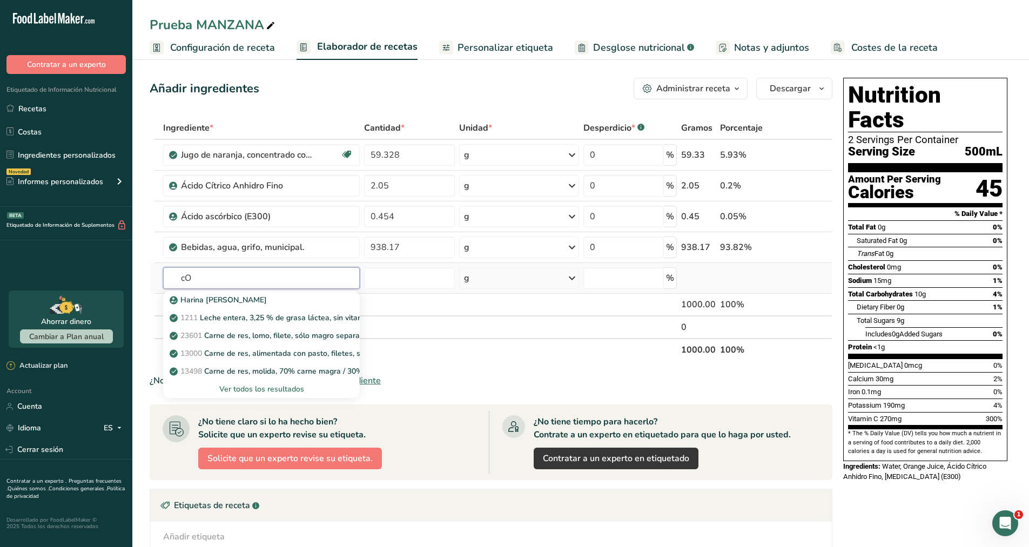
type input "c"
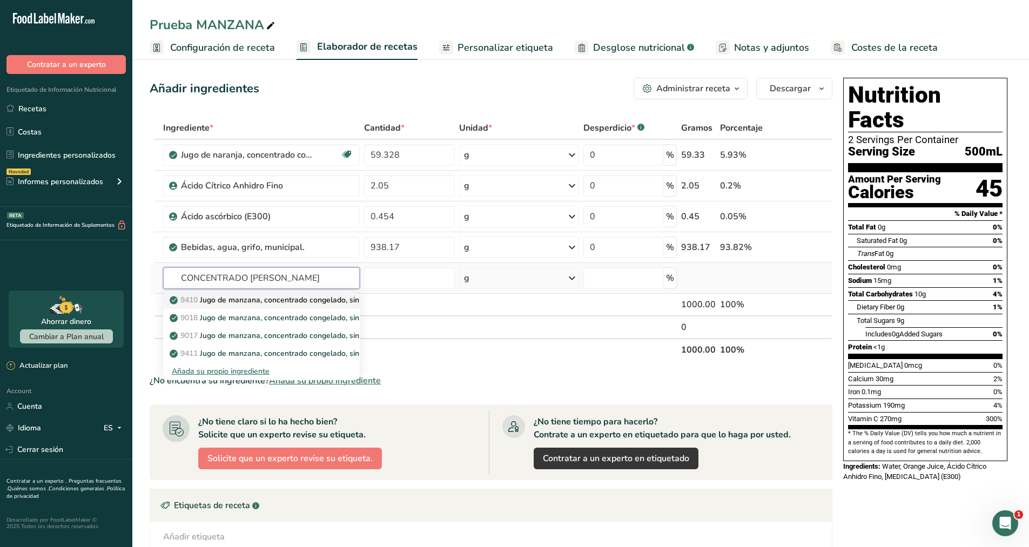
type input "CONCENTRADO [PERSON_NAME]"
click at [301, 300] on p "9410 Jugo de manzana, concentrado congelado, sin azúcar, sin diluir, con ácido …" at bounding box center [345, 299] width 347 height 11
type input "Apple juice, frozen concentrate, unsweetened, undiluted, with added [MEDICAL_DA…"
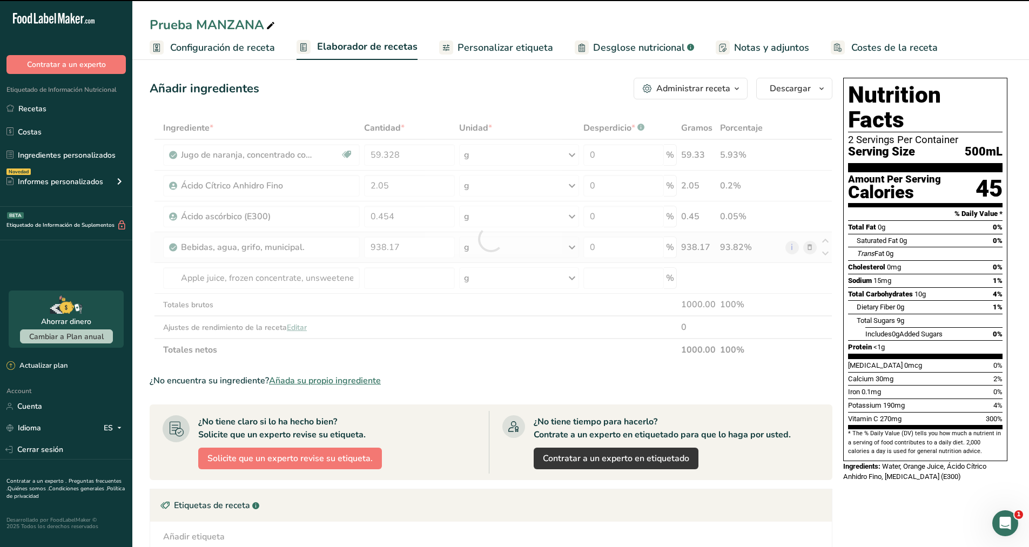
type input "0"
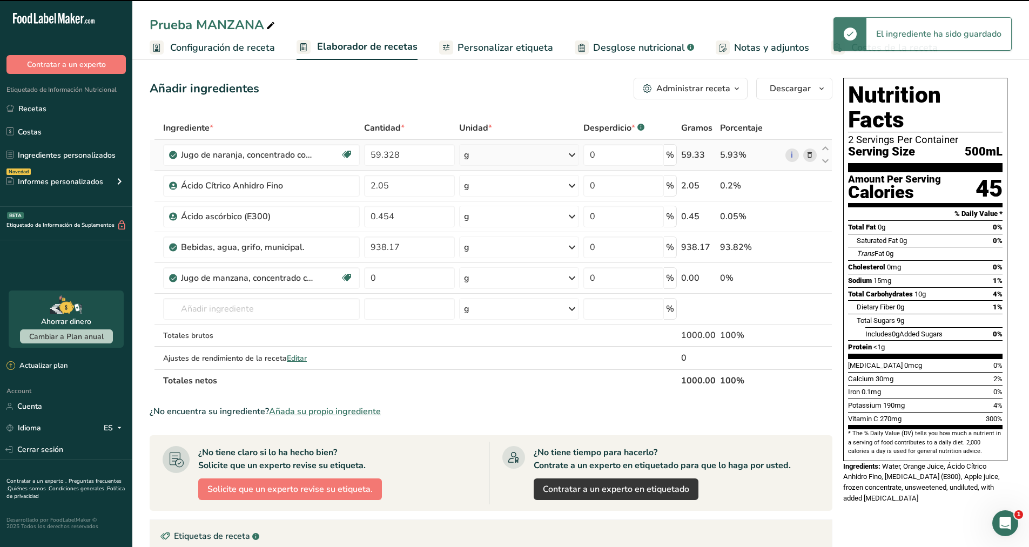
click at [811, 154] on icon at bounding box center [810, 155] width 8 height 11
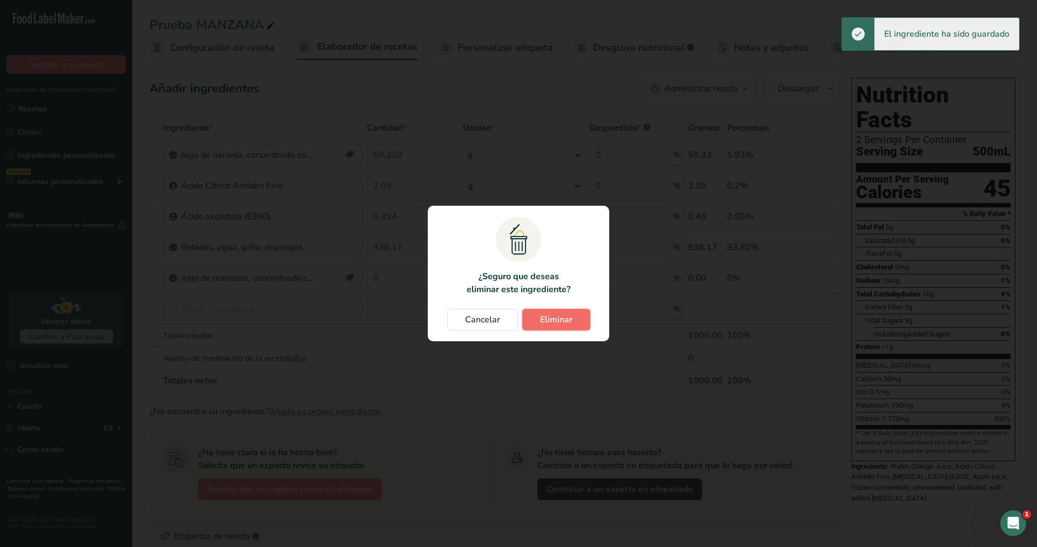
click at [565, 314] on span "Eliminar" at bounding box center [556, 319] width 32 height 13
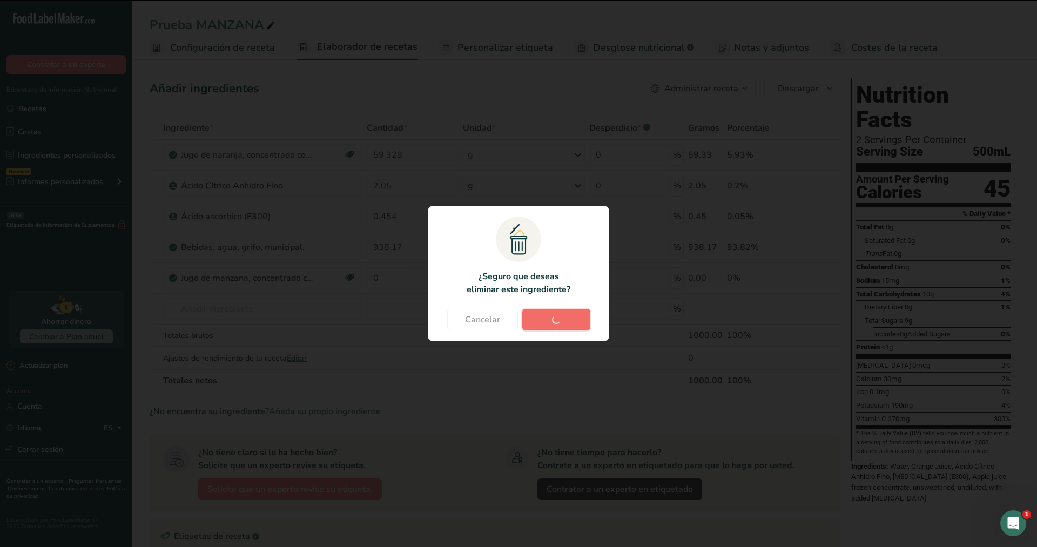
type input "2.05"
type input "0.454"
type input "938.17"
type input "0"
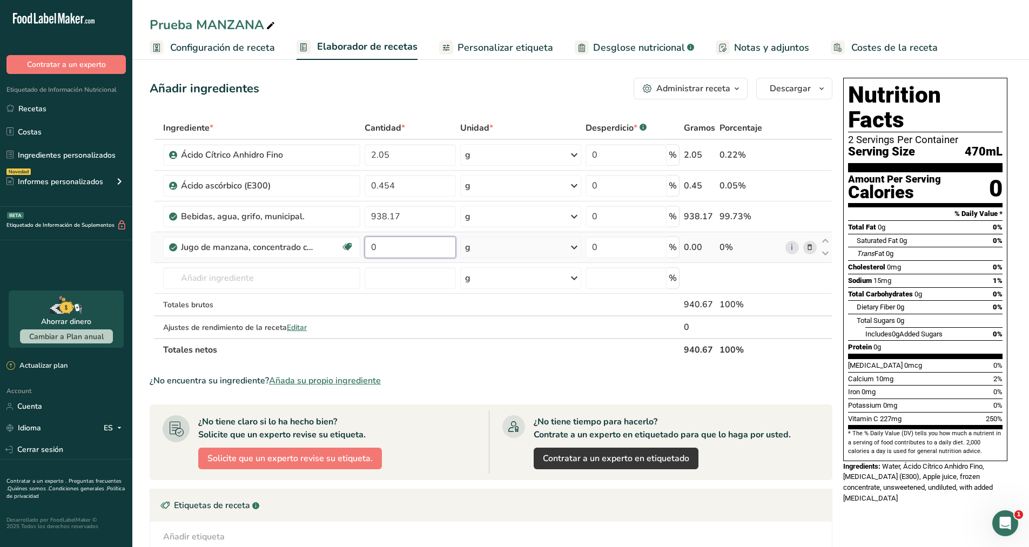
click at [401, 240] on input "0" at bounding box center [410, 248] width 91 height 22
type input "33.83"
click at [416, 217] on div "Ingrediente * Cantidad * Unidad * Desperdicio * .a-a{fill:#347362;}.b-a{fill:#f…" at bounding box center [491, 239] width 683 height 245
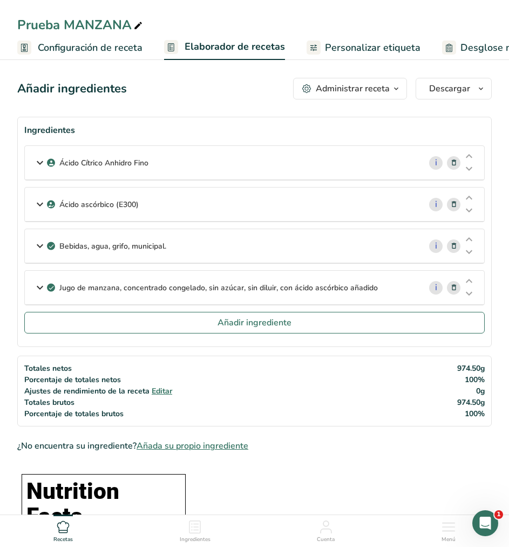
click at [36, 203] on icon at bounding box center [39, 203] width 13 height 19
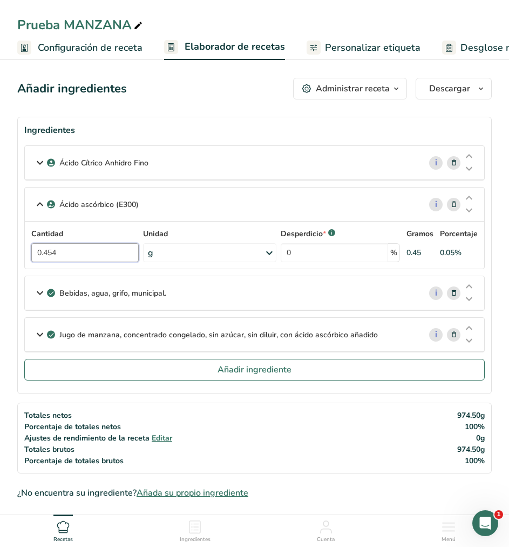
click at [100, 255] on input "0.454" at bounding box center [84, 252] width 107 height 19
type input "0.25"
click at [42, 163] on icon at bounding box center [39, 162] width 13 height 19
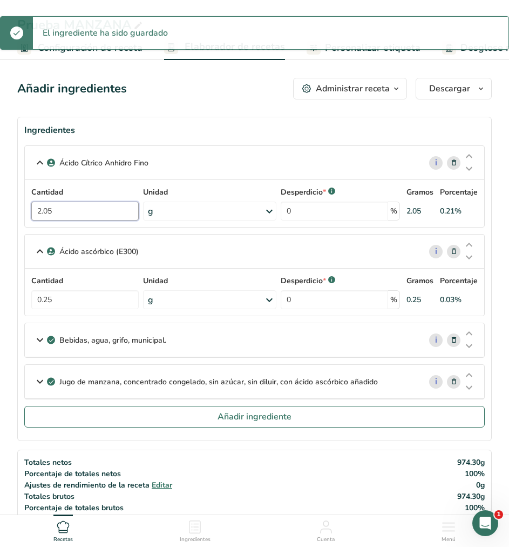
click at [86, 217] on input "2.05" at bounding box center [84, 210] width 107 height 19
type input "2"
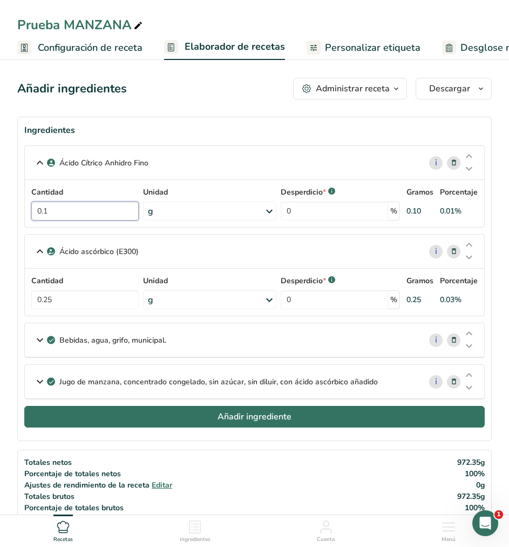
type input "0.1"
click at [244, 413] on span "Añadir ingrediente" at bounding box center [255, 416] width 74 height 13
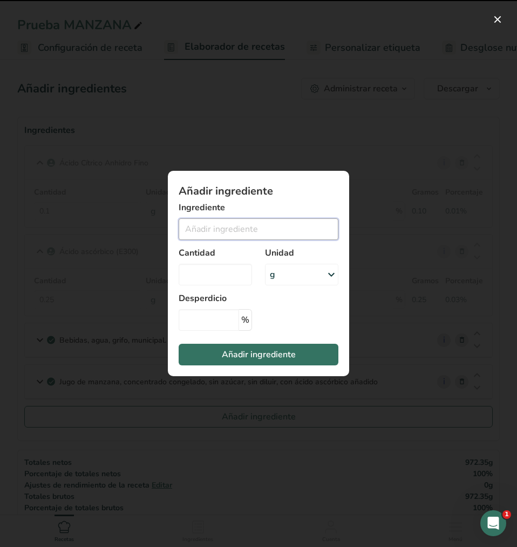
click at [222, 221] on input "Add ingredient modal" at bounding box center [259, 229] width 160 height 22
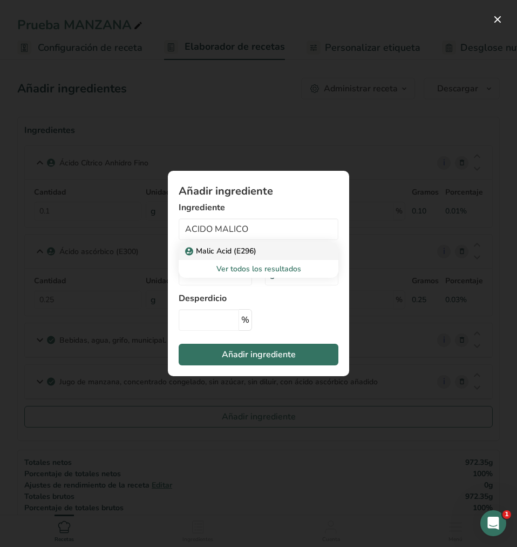
click at [231, 250] on p "Malic Acid (E296)" at bounding box center [221, 250] width 69 height 11
type input "Malic Acid (E296)"
click at [221, 269] on input "Add ingredient modal" at bounding box center [215, 275] width 73 height 22
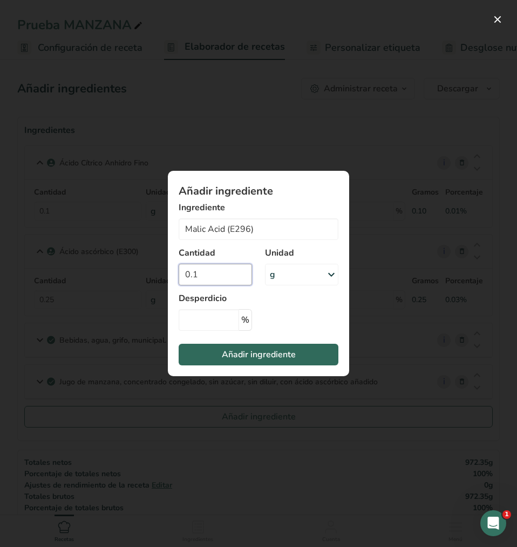
type input "0.1"
click at [246, 352] on span "Añadir ingrediente" at bounding box center [259, 354] width 74 height 13
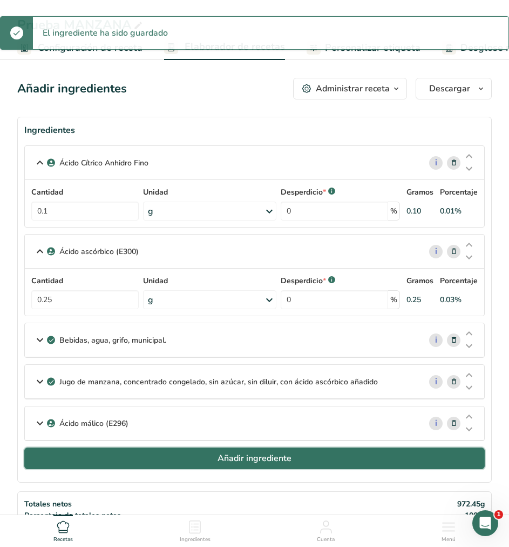
click at [217, 464] on button "Añadir ingrediente" at bounding box center [254, 458] width 461 height 22
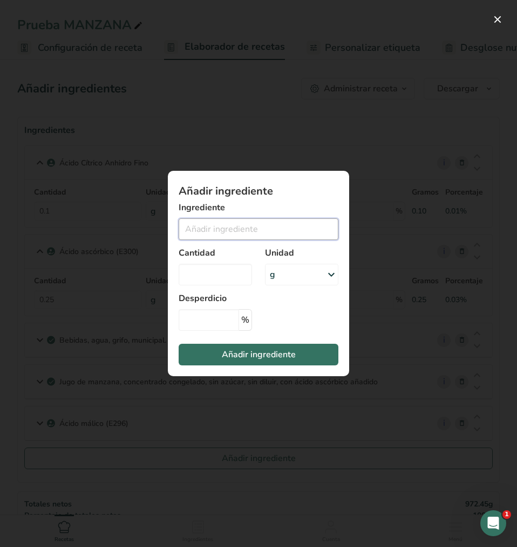
click at [254, 231] on input "Add ingredient modal" at bounding box center [259, 229] width 160 height 22
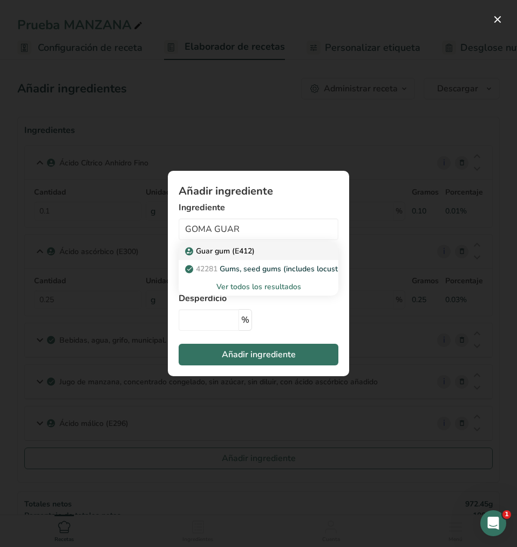
click at [252, 247] on p "Guar gum (E412)" at bounding box center [221, 250] width 68 height 11
type input "Guar gum (E412)"
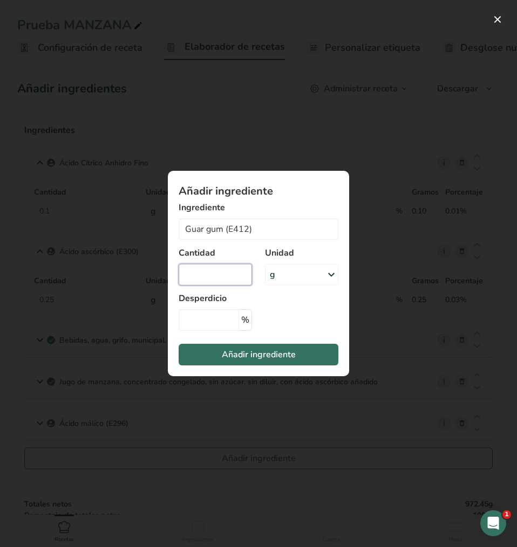
click at [223, 268] on input "Add ingredient modal" at bounding box center [215, 275] width 73 height 22
type input "0.24"
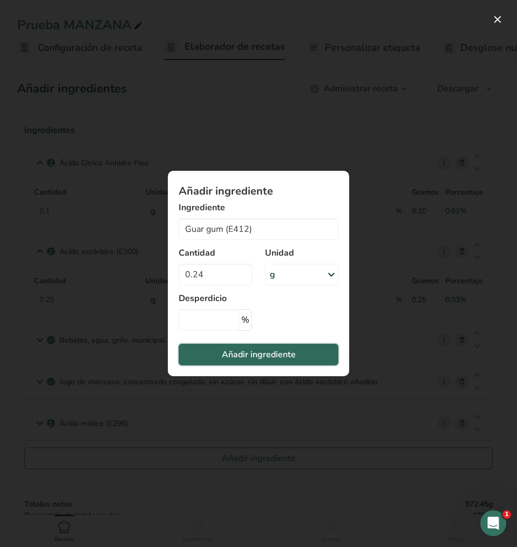
click at [246, 357] on span "Añadir ingrediente" at bounding box center [259, 354] width 74 height 13
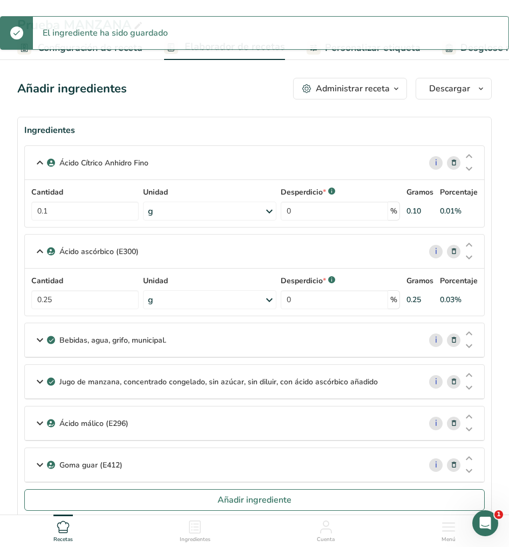
click at [159, 462] on div "Goma guar (E412)" at bounding box center [223, 464] width 396 height 33
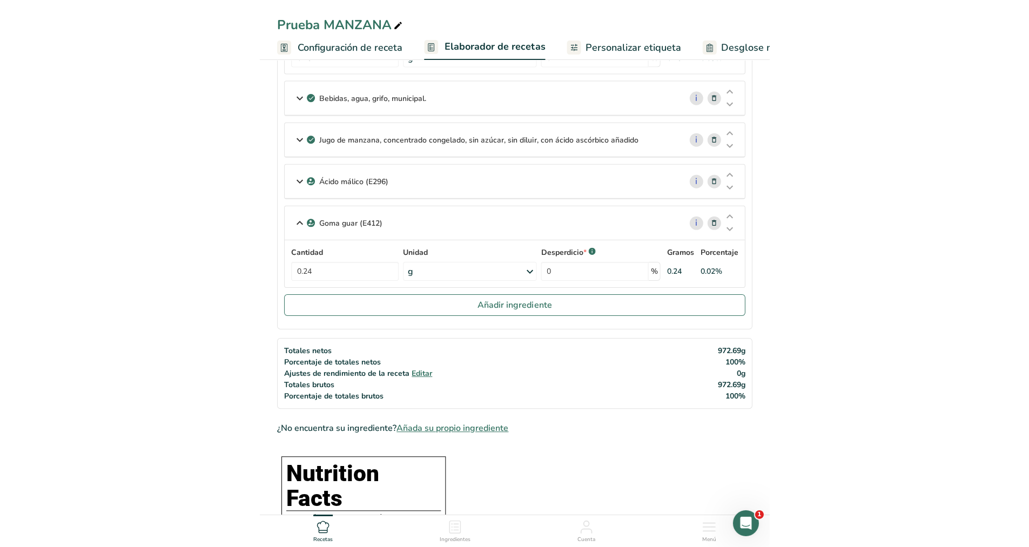
scroll to position [222, 0]
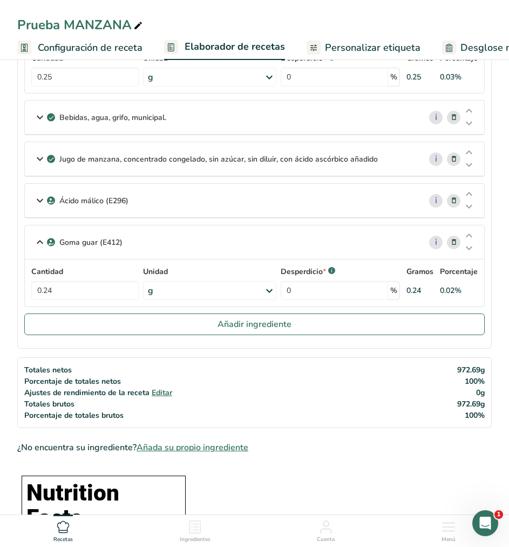
click at [34, 117] on icon at bounding box center [39, 116] width 13 height 19
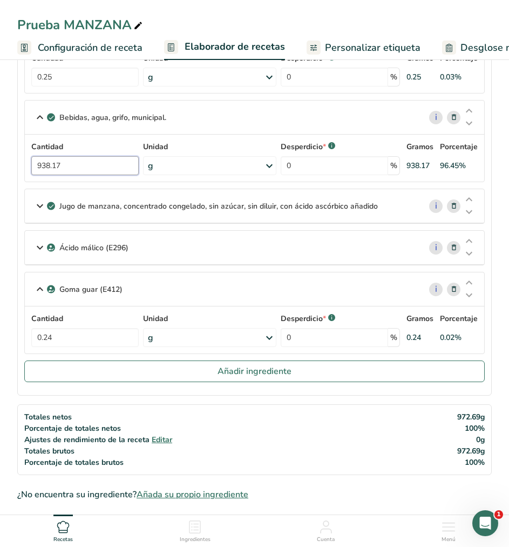
click at [113, 166] on input "938.17" at bounding box center [84, 165] width 107 height 19
type input "965.48"
click at [38, 116] on div "Bebidas, agua, grifo, municipal. i Cantidad 965.48 Unidad g Porciones 1 fl oz 1…" at bounding box center [254, 141] width 461 height 82
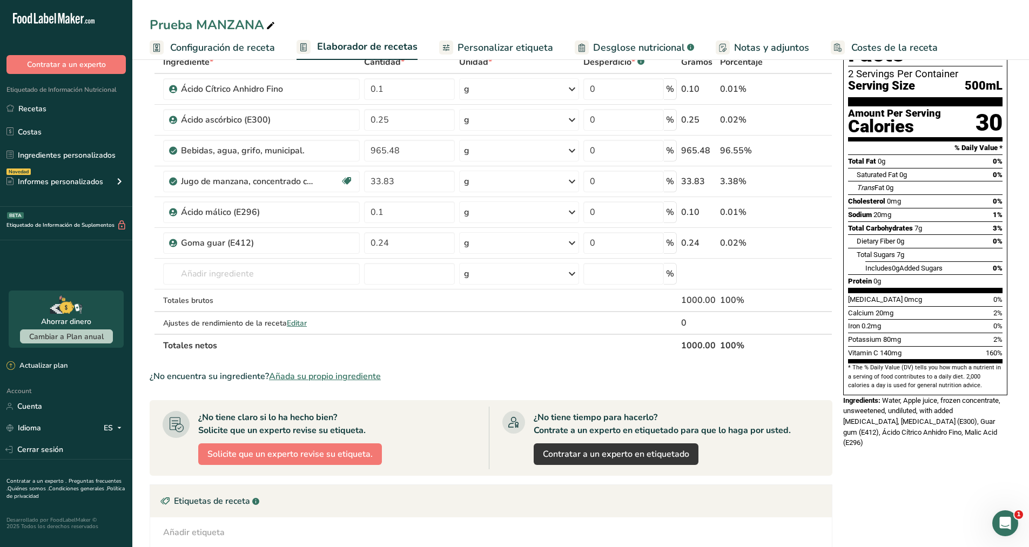
scroll to position [0, 0]
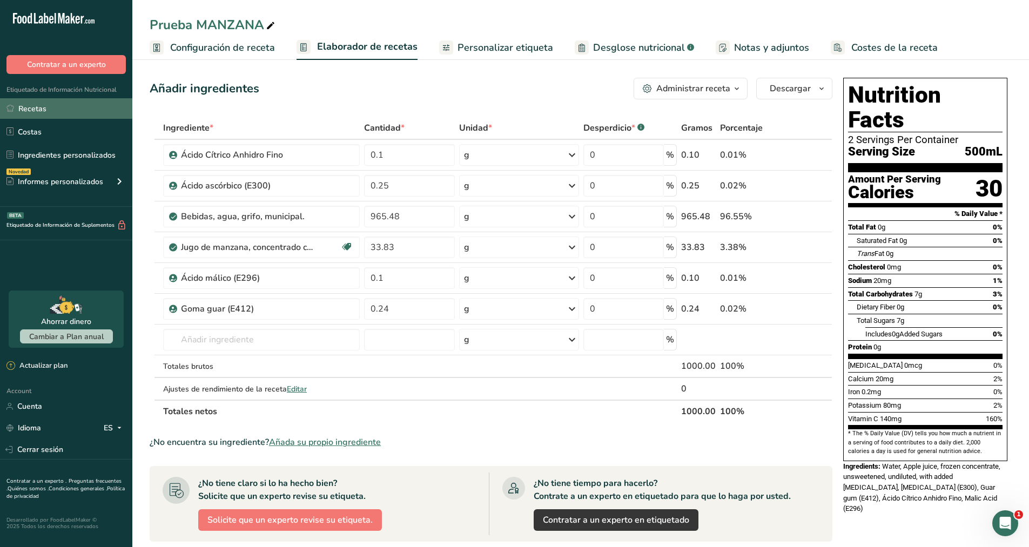
click at [65, 107] on link "Recetas" at bounding box center [66, 108] width 132 height 21
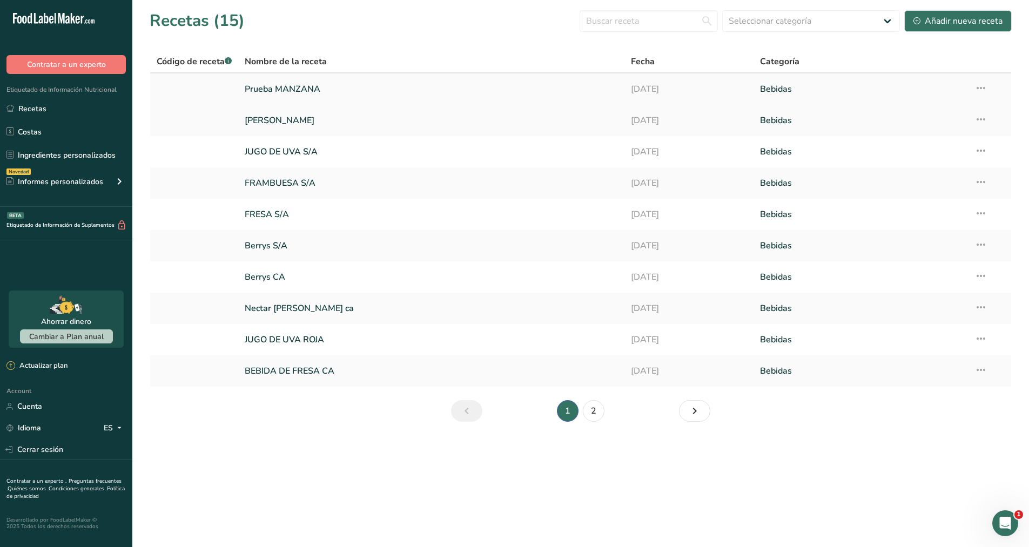
click at [980, 87] on icon at bounding box center [980, 87] width 13 height 19
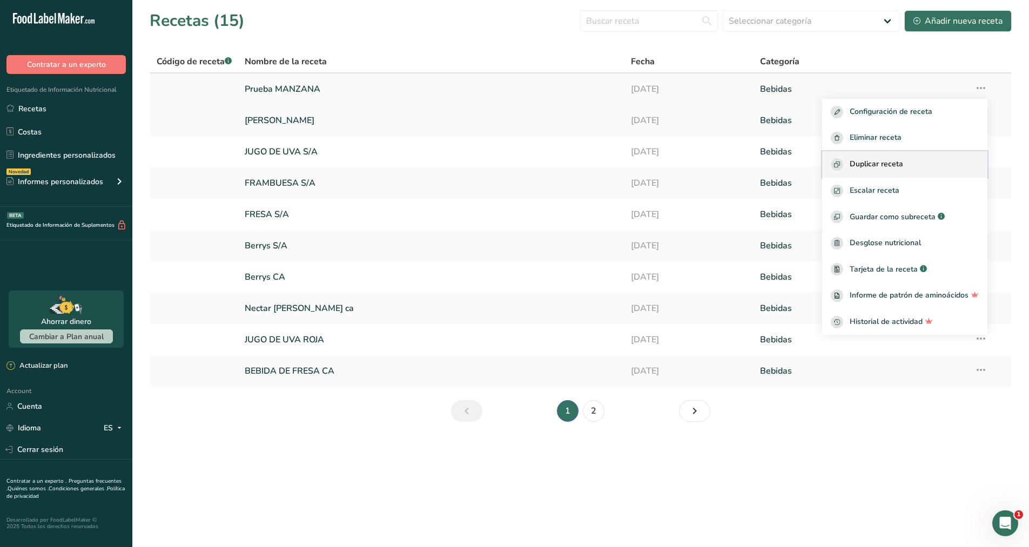
click at [901, 163] on span "Duplicar receta" at bounding box center [875, 164] width 53 height 12
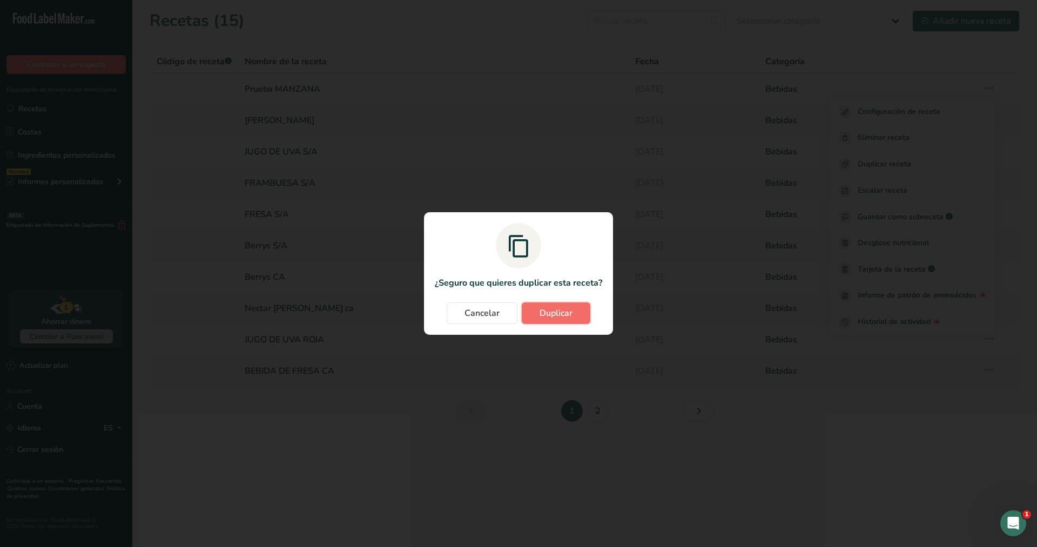
click at [558, 311] on span "Duplicar" at bounding box center [555, 313] width 33 height 13
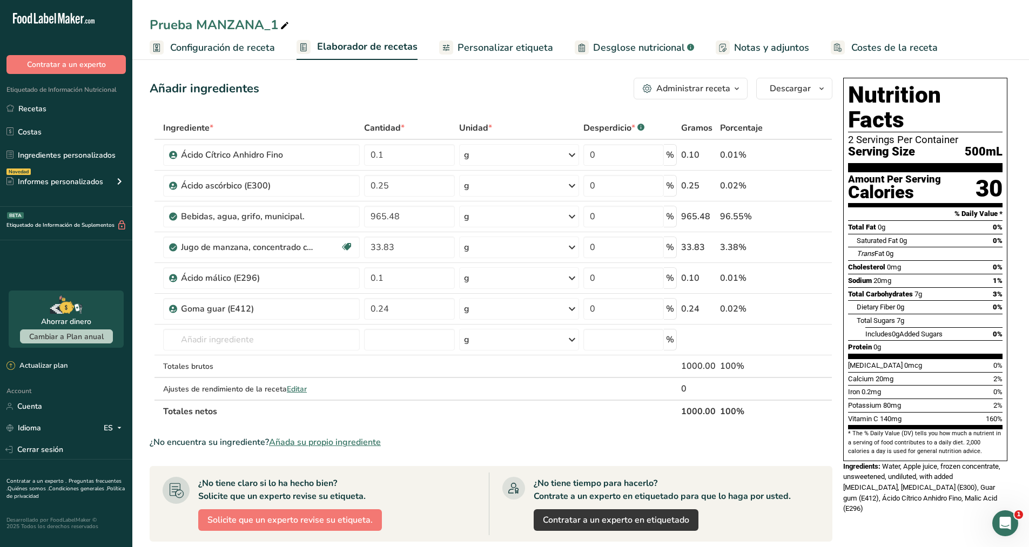
click at [274, 22] on div "Prueba MANZANA_1" at bounding box center [220, 24] width 141 height 19
type input "Prueba FRUIT PUNCH"
click at [244, 103] on div "Añadir ingredientes Administrar receta Eliminar receta Duplicar receta Escalar …" at bounding box center [494, 424] width 689 height 703
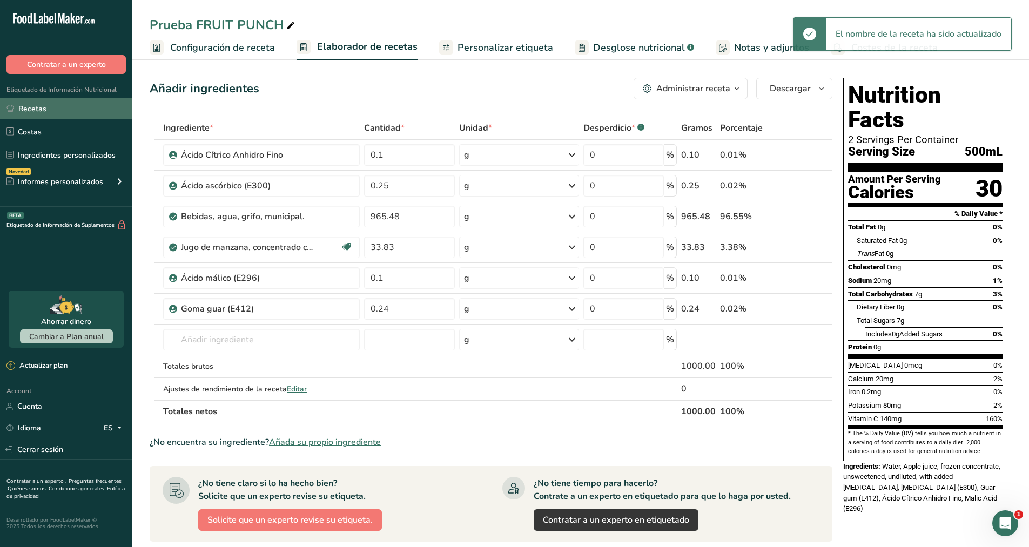
click at [73, 112] on link "Recetas" at bounding box center [66, 108] width 132 height 21
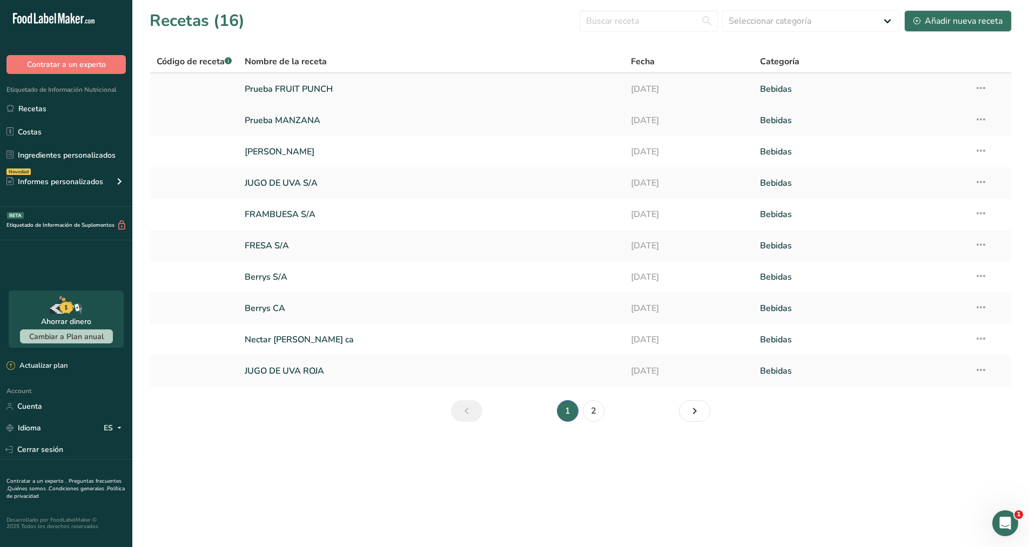
click at [322, 89] on link "Prueba FRUIT PUNCH" at bounding box center [431, 89] width 373 height 23
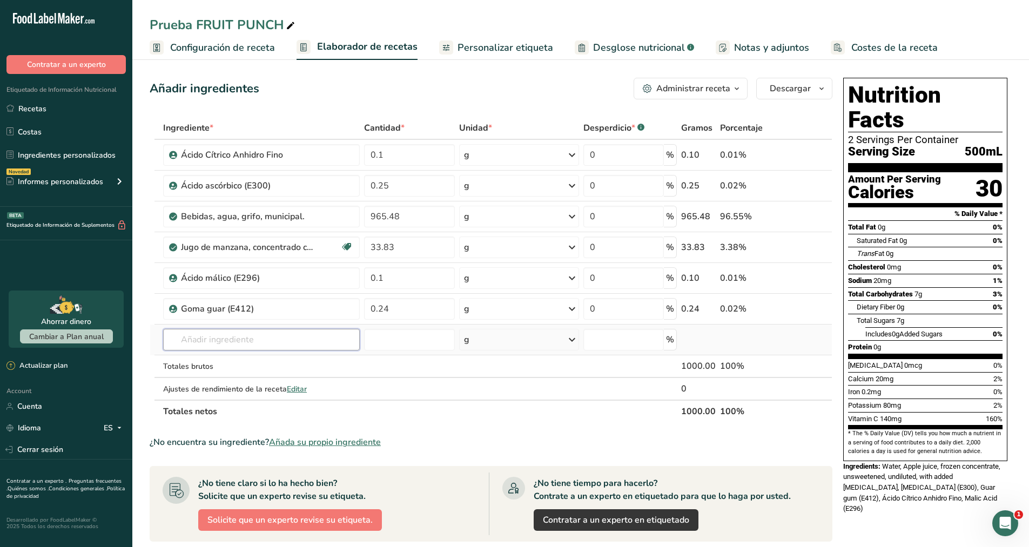
click at [257, 336] on input "text" at bounding box center [261, 340] width 197 height 22
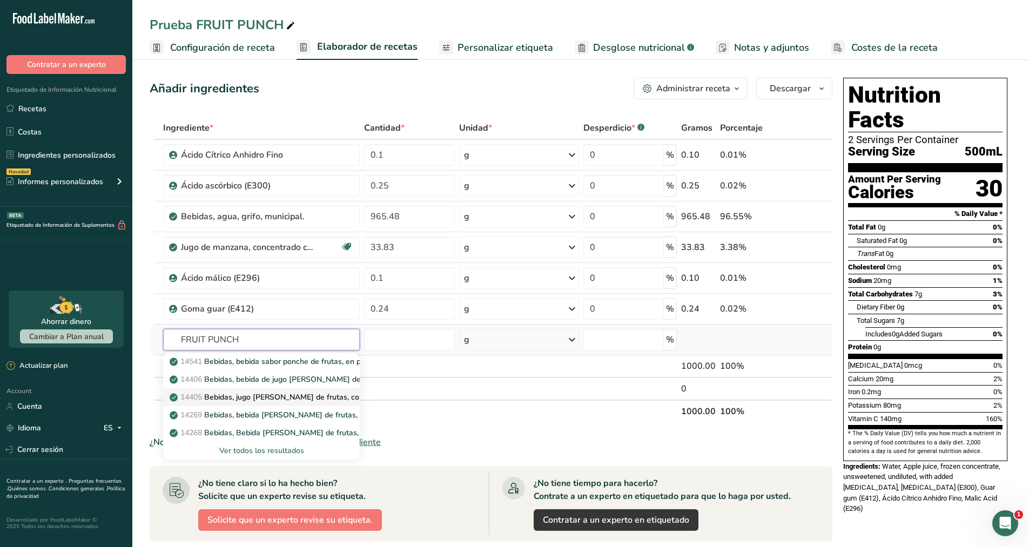
type input "FRUIT PUNCH"
click at [352, 396] on p "14405 Bebidas, jugo [PERSON_NAME] de frutas, concentrado congelado" at bounding box center [302, 397] width 261 height 11
type input "Beverages, fruit punch juice drink, frozen concentrate"
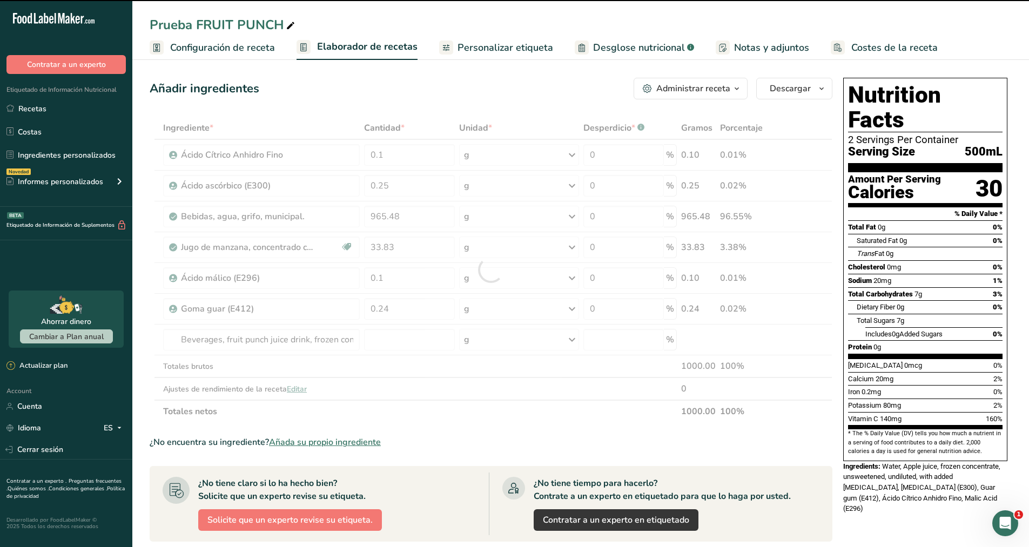
type input "0"
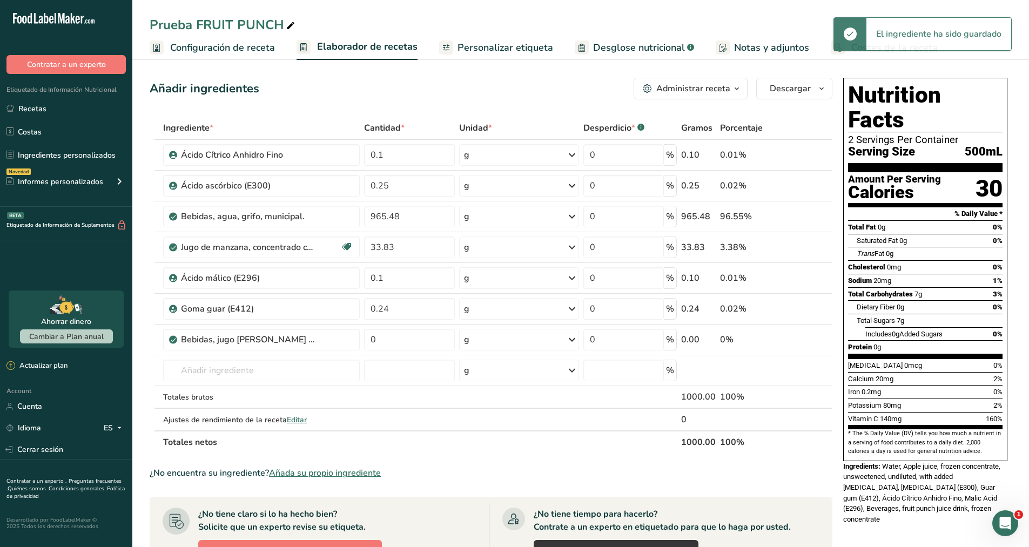
click at [326, 345] on div "Bebidas, jugo [PERSON_NAME] de frutas, concentrado congelado" at bounding box center [267, 339] width 172 height 13
click at [811, 340] on icon at bounding box center [810, 339] width 8 height 11
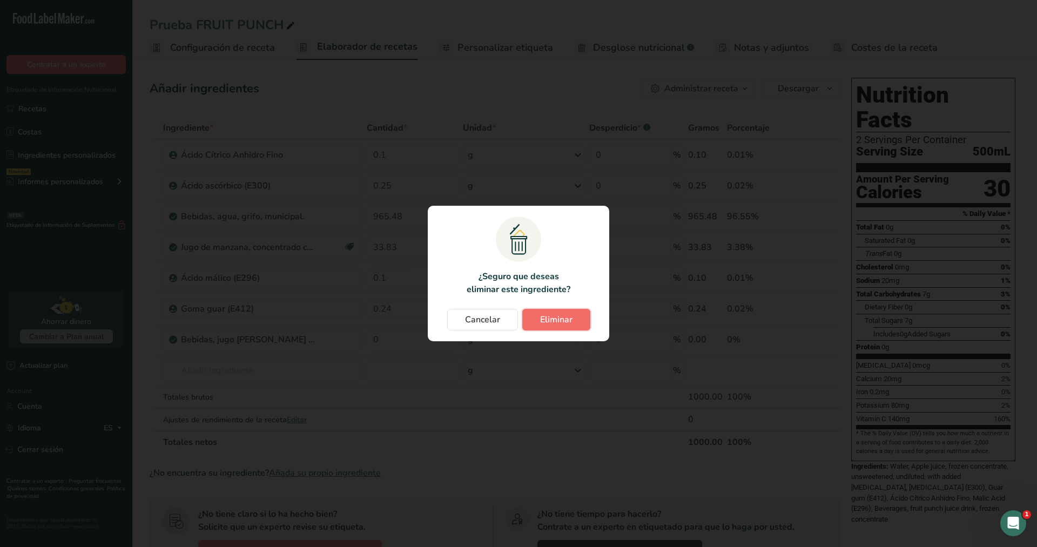
click at [552, 315] on span "Eliminar" at bounding box center [556, 319] width 32 height 13
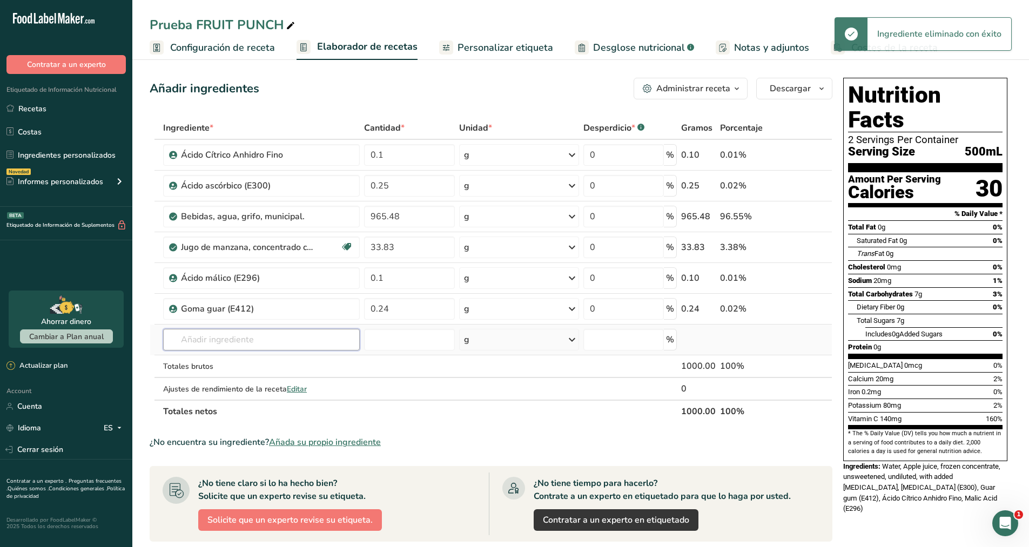
click at [294, 343] on input "text" at bounding box center [261, 340] width 197 height 22
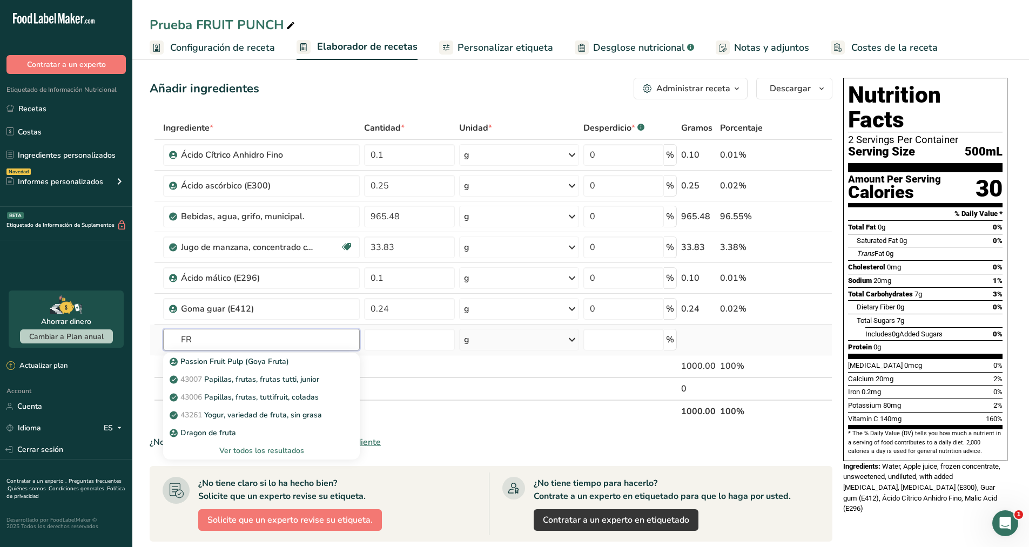
type input "F"
type input "CONCENTRADO FRUIT PUNCH"
click at [284, 399] on p "14405 Bebidas, jugo [PERSON_NAME] de frutas, concentrado congelado" at bounding box center [302, 397] width 261 height 11
type input "Beverages, fruit punch juice drink, frozen concentrate"
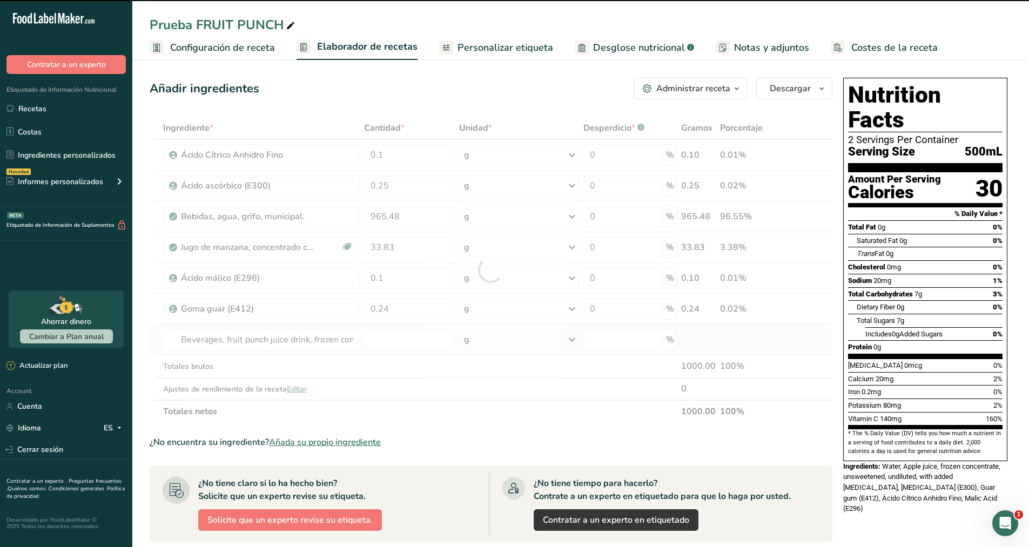
type input "0"
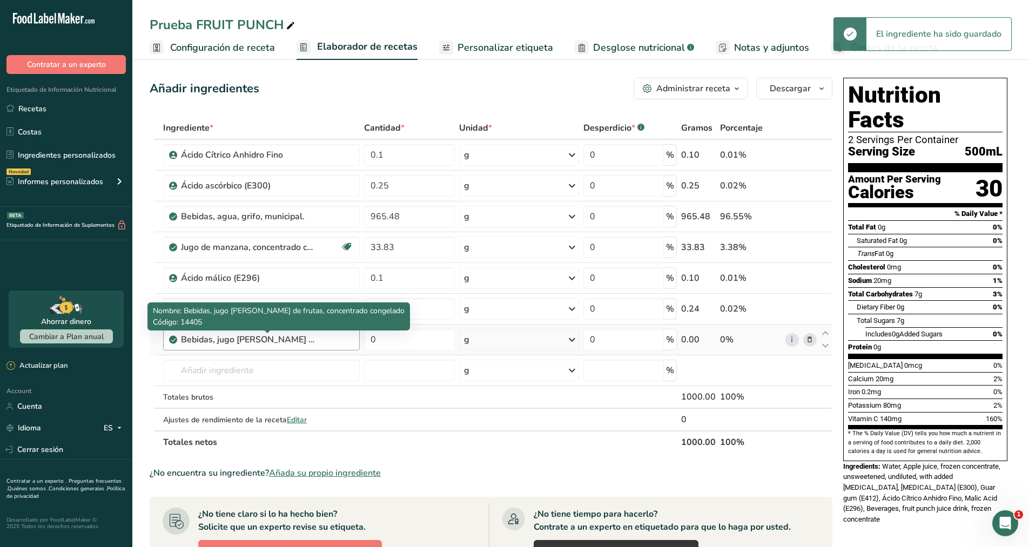
click at [315, 342] on div "Bebidas, jugo [PERSON_NAME] de frutas, concentrado congelado" at bounding box center [248, 339] width 135 height 13
click at [305, 341] on div "Bebidas, jugo [PERSON_NAME] de frutas, concentrado congelado" at bounding box center [248, 339] width 135 height 13
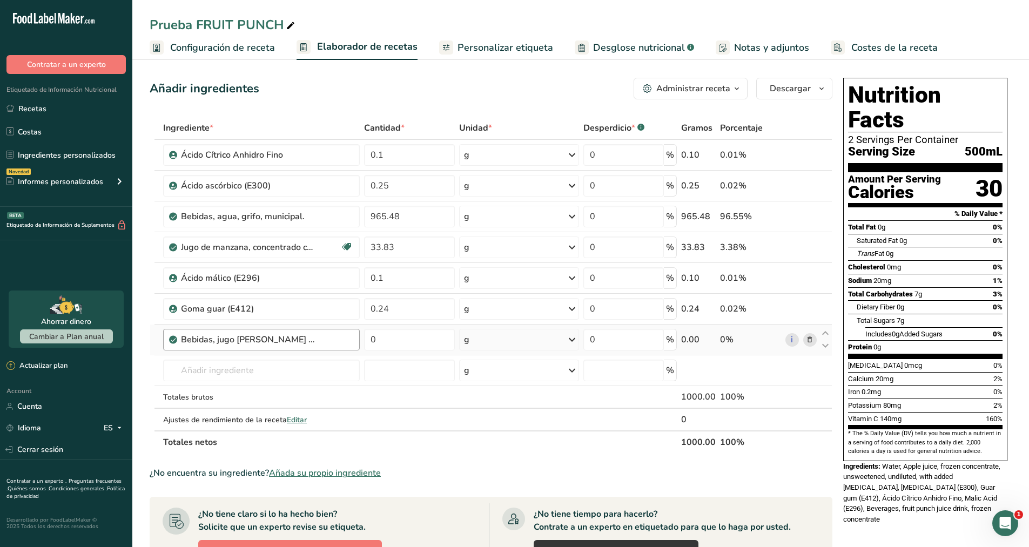
click at [341, 338] on div "Bebidas, jugo [PERSON_NAME] de frutas, concentrado congelado" at bounding box center [267, 339] width 172 height 13
click at [811, 338] on icon at bounding box center [810, 339] width 8 height 11
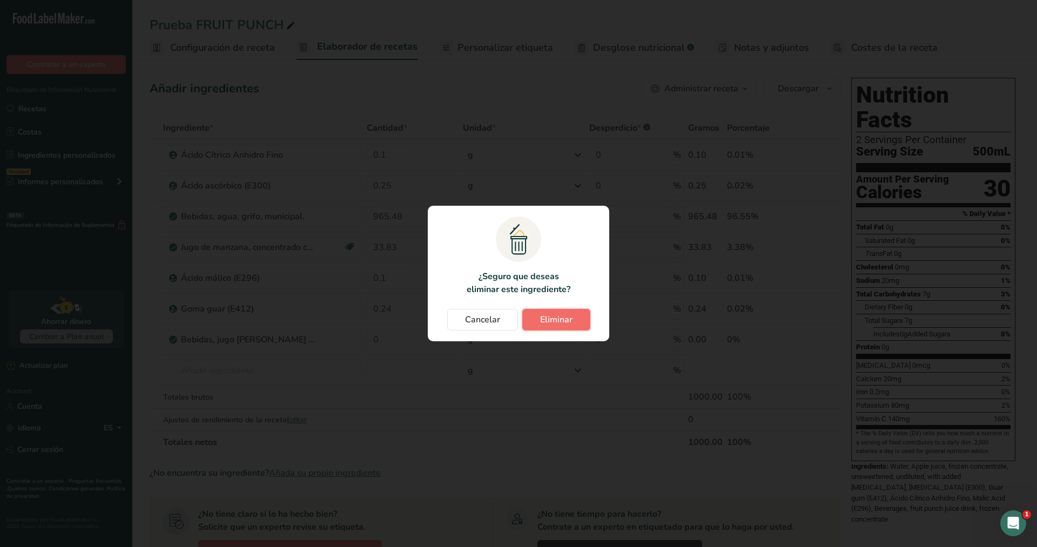
click at [575, 322] on button "Eliminar" at bounding box center [556, 320] width 68 height 22
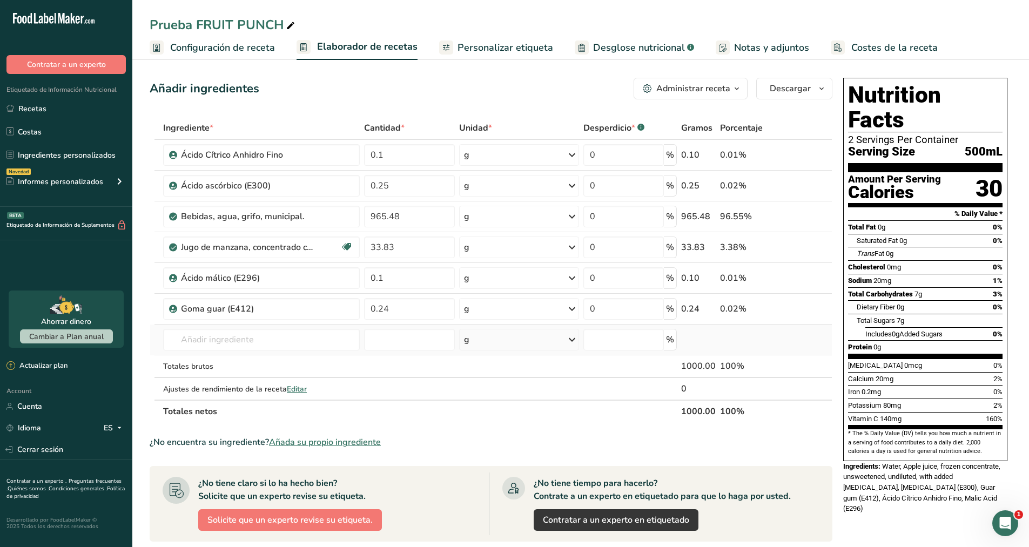
click at [319, 350] on td "Concentrado de Fruit Punch 14406 Bebidas, bebida de jugo [PERSON_NAME] de fruta…" at bounding box center [261, 340] width 201 height 31
click at [303, 346] on input "text" at bounding box center [261, 340] width 197 height 22
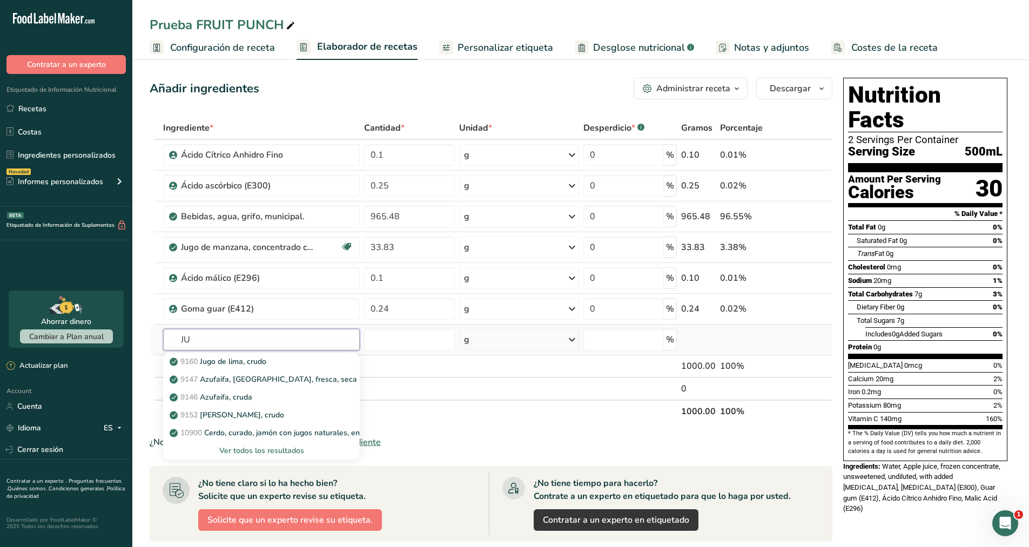
type input "J"
type input "CONCENTRADO FRUIT PUNCH"
click at [328, 383] on p "14406 Bebidas, bebida de jugo [PERSON_NAME] de frutas, concentrado congelado, p…" at bounding box center [357, 379] width 370 height 11
type input "Beverages, fruit punch juice drink, frozen concentrate, prepared with water"
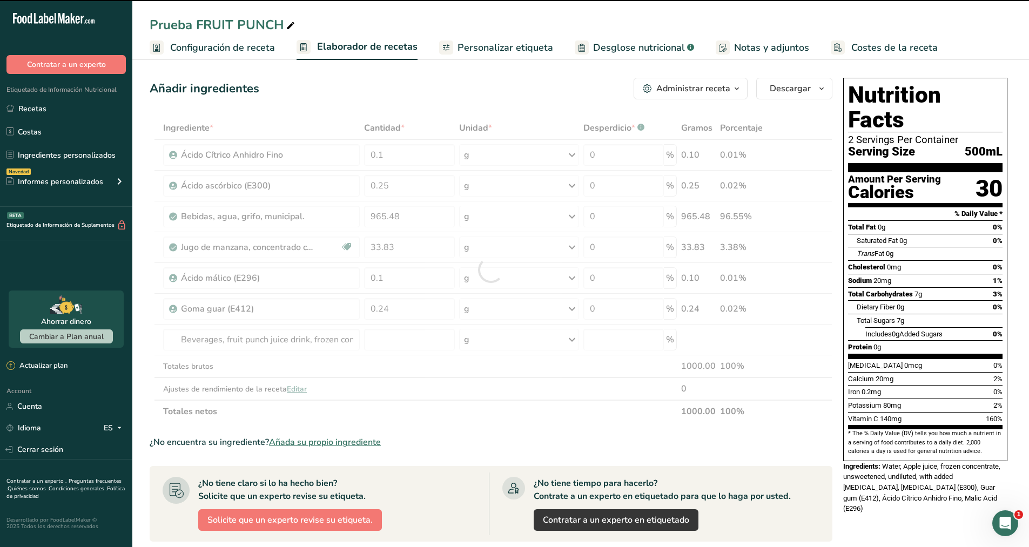
type input "0"
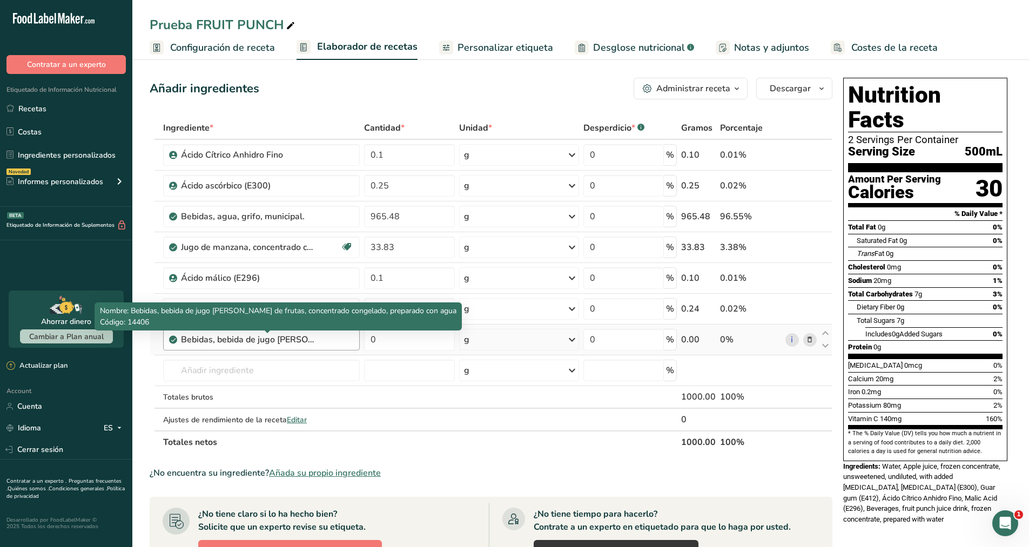
click at [300, 342] on div "Bebidas, bebida de jugo [PERSON_NAME] de frutas, concentrado congelado, prepara…" at bounding box center [248, 339] width 135 height 13
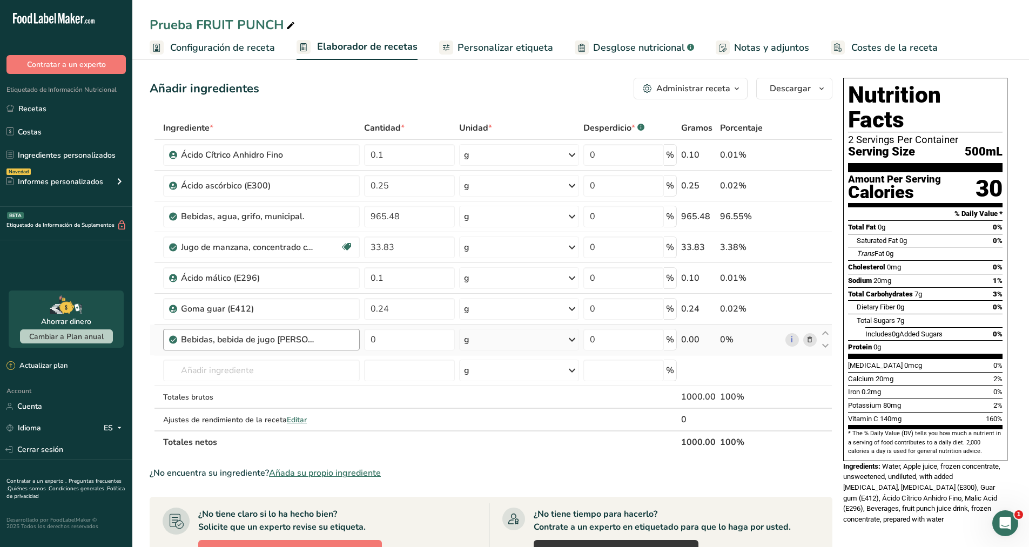
click at [313, 341] on div "Bebidas, bebida de jugo [PERSON_NAME] de frutas, concentrado congelado, prepara…" at bounding box center [248, 339] width 135 height 13
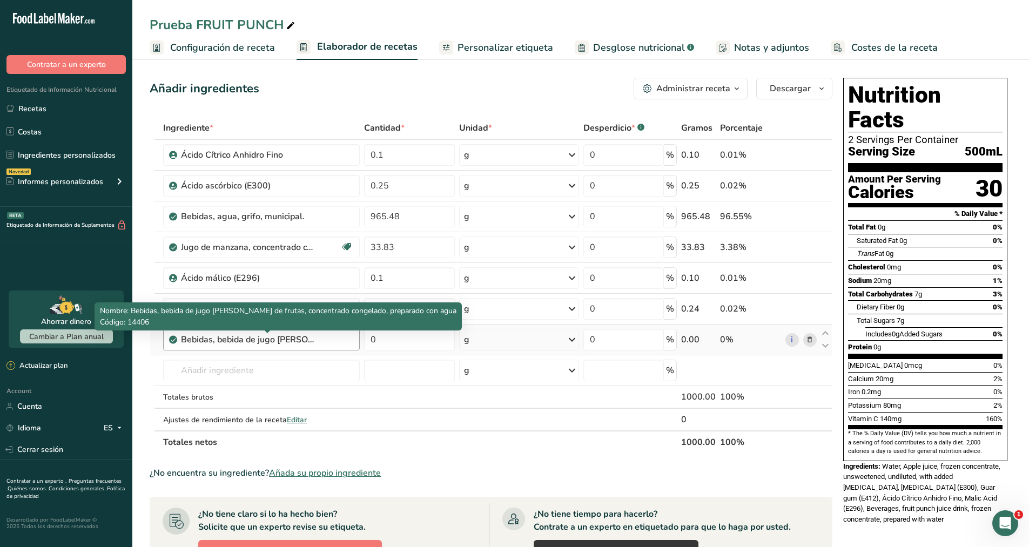
click at [313, 341] on div "Bebidas, bebida de jugo [PERSON_NAME] de frutas, concentrado congelado, prepara…" at bounding box center [248, 339] width 135 height 13
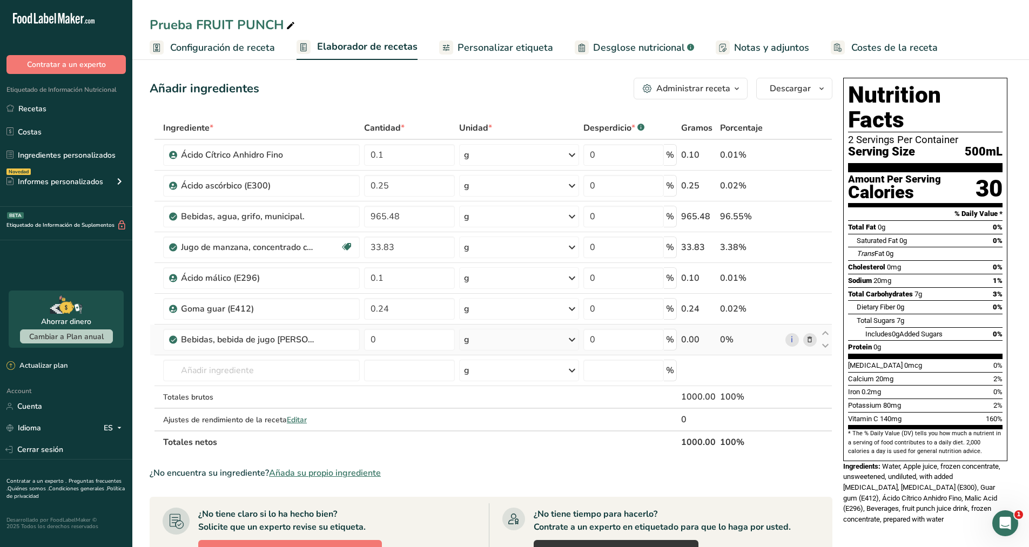
click at [810, 341] on icon at bounding box center [810, 339] width 8 height 11
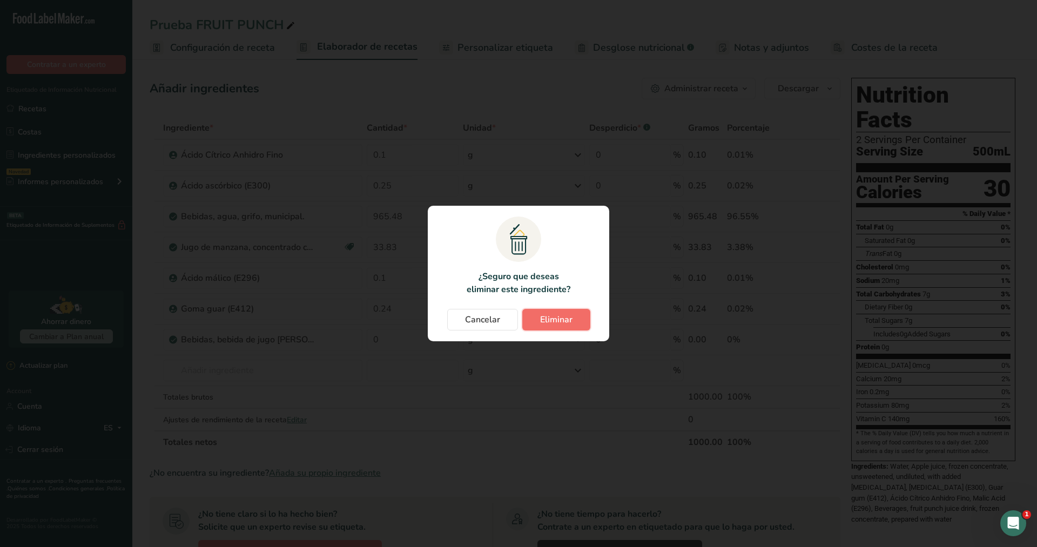
click at [551, 324] on span "Eliminar" at bounding box center [556, 319] width 32 height 13
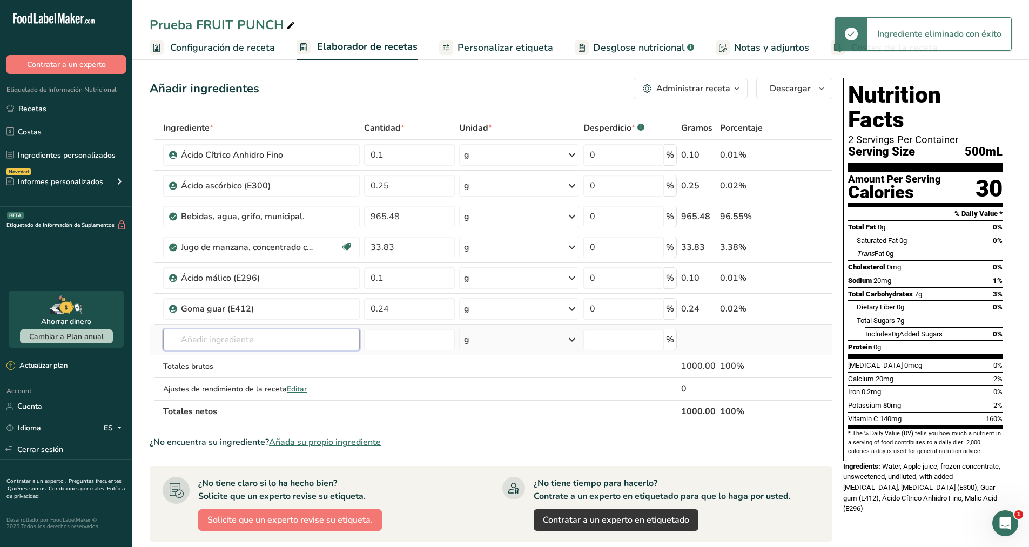
click at [302, 336] on input "text" at bounding box center [261, 340] width 197 height 22
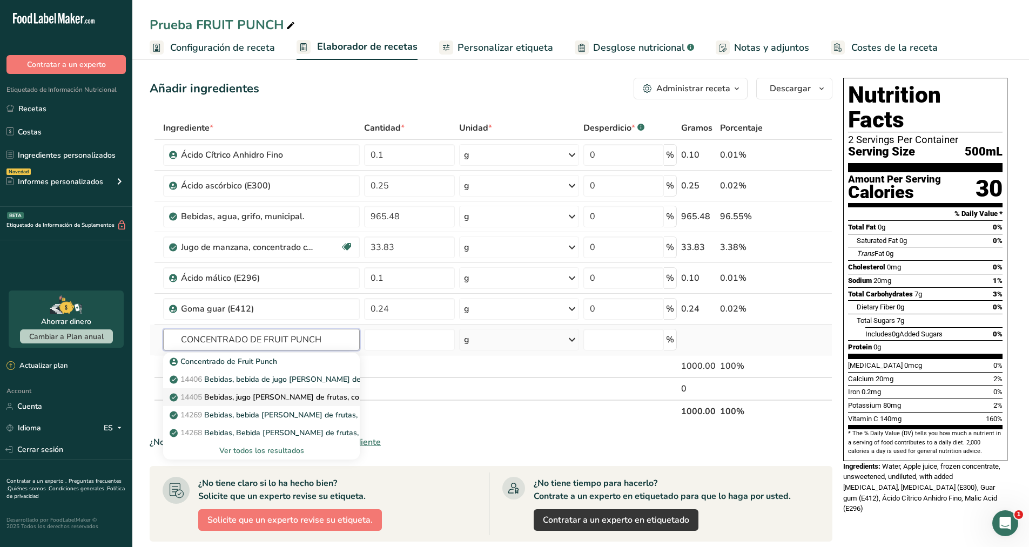
type input "CONCENTRADO DE FRUIT PUNCH"
click at [298, 396] on p "14405 Bebidas, jugo [PERSON_NAME] de frutas, concentrado congelado" at bounding box center [302, 397] width 261 height 11
type input "Beverages, fruit punch juice drink, frozen concentrate"
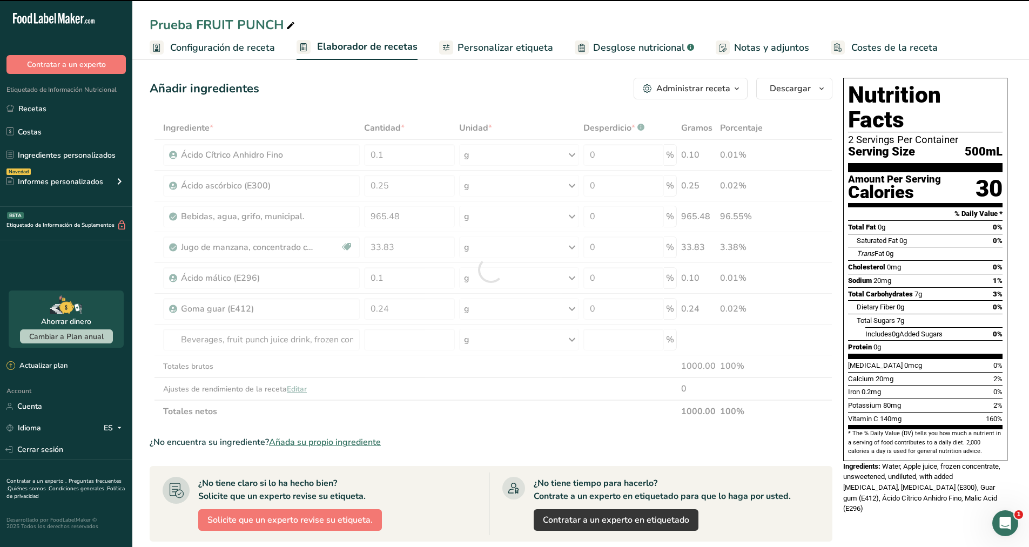
type input "0"
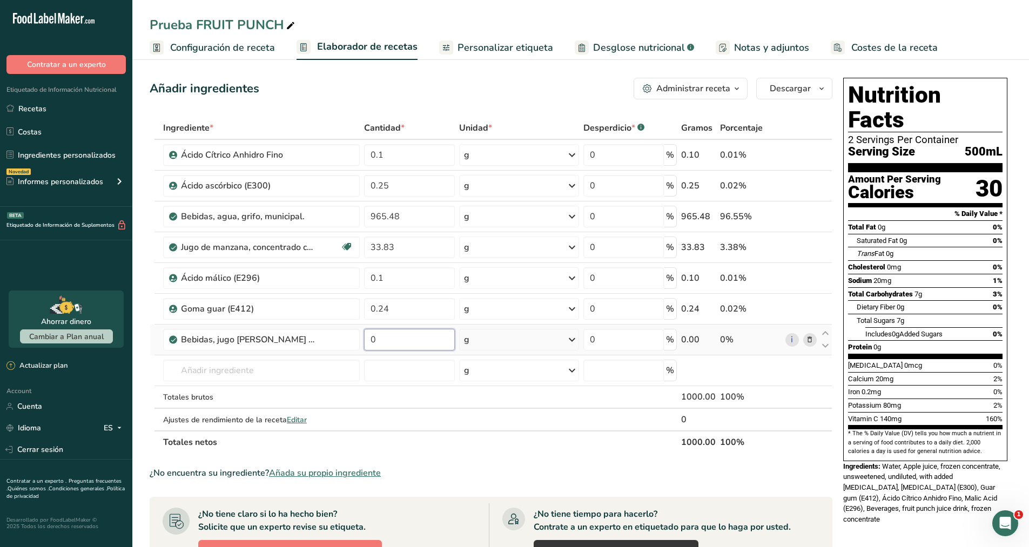
click at [386, 341] on input "0" at bounding box center [409, 340] width 91 height 22
type input "50"
click at [411, 367] on div "Ingrediente * Cantidad * Unidad * Desperdicio * .a-a{fill:#347362;}.b-a{fill:#f…" at bounding box center [491, 285] width 683 height 337
click at [807, 245] on icon at bounding box center [810, 247] width 8 height 11
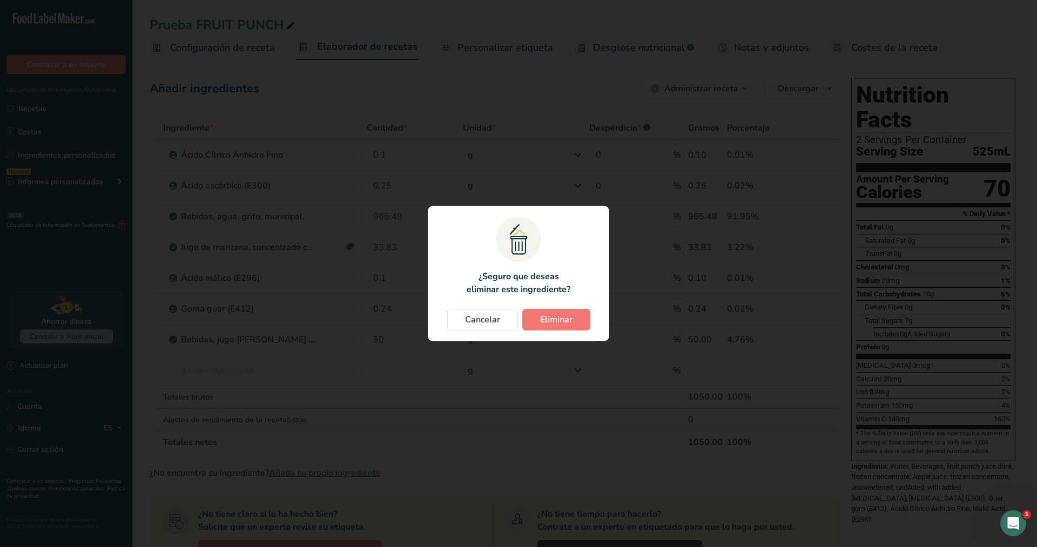
click at [547, 305] on section ".a{fill:#f5f3ed;}.b,.e{fill:#0f393a;}.c{fill:none;}.d{fill:#f2c549;}.e{stroke:r…" at bounding box center [518, 274] width 181 height 136
click at [552, 316] on span "Eliminar" at bounding box center [556, 319] width 32 height 13
type input "0.1"
type input "0.24"
type input "50"
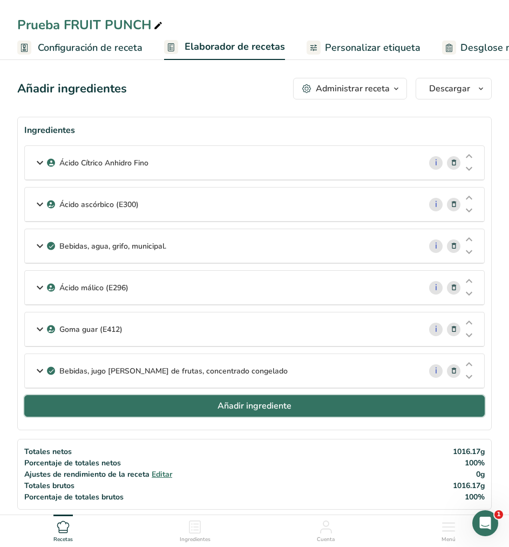
click at [213, 400] on button "Añadir ingrediente" at bounding box center [254, 406] width 461 height 22
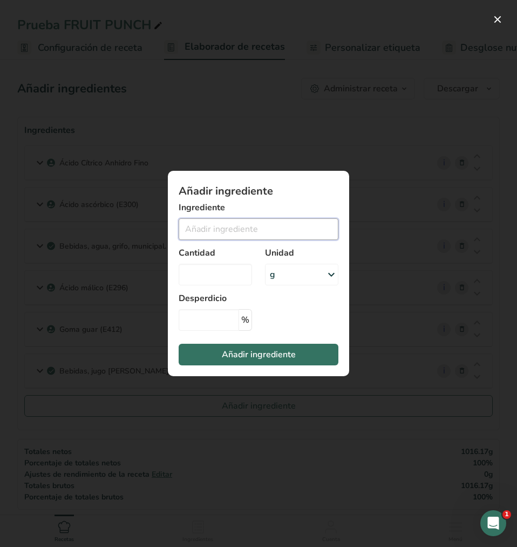
click at [222, 232] on input "Add ingredient modal" at bounding box center [259, 229] width 160 height 22
type input "E"
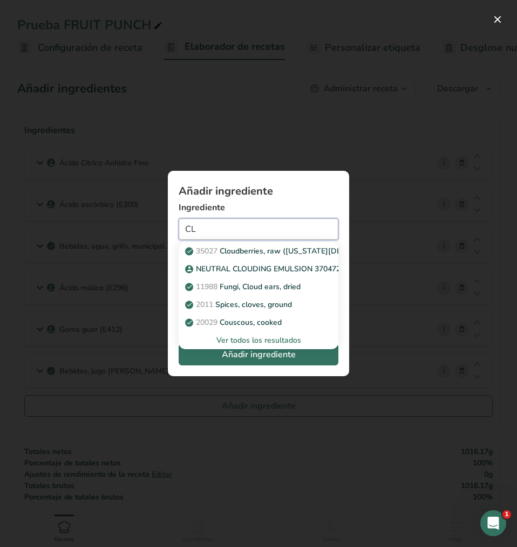
type input "C"
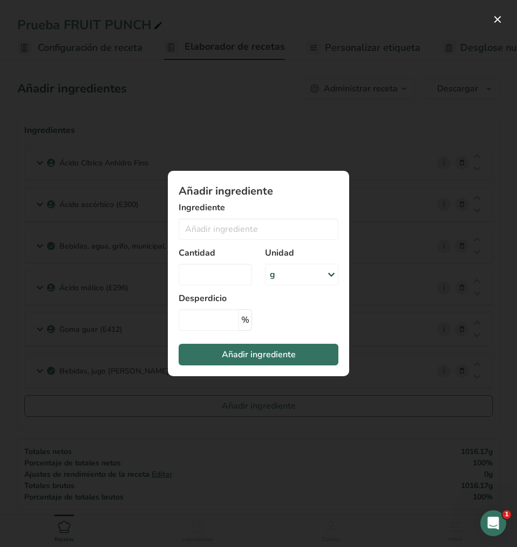
click at [129, 322] on div "Add ingredient modal" at bounding box center [258, 273] width 517 height 547
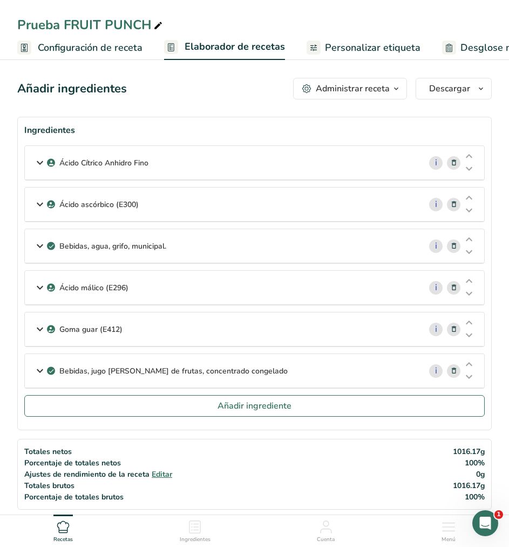
click at [35, 161] on icon at bounding box center [39, 162] width 13 height 19
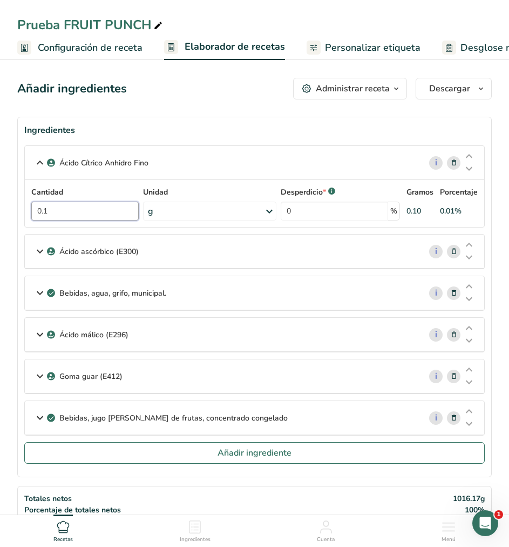
click at [62, 211] on input "0.1" at bounding box center [84, 210] width 107 height 19
type input "0.6"
click at [38, 249] on icon at bounding box center [39, 250] width 13 height 19
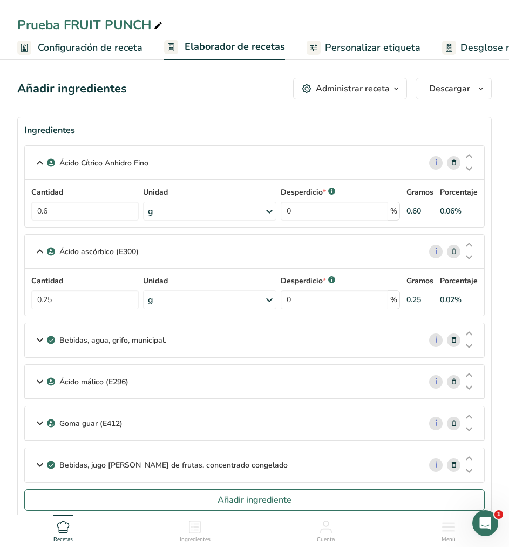
click at [36, 331] on icon at bounding box center [39, 339] width 13 height 19
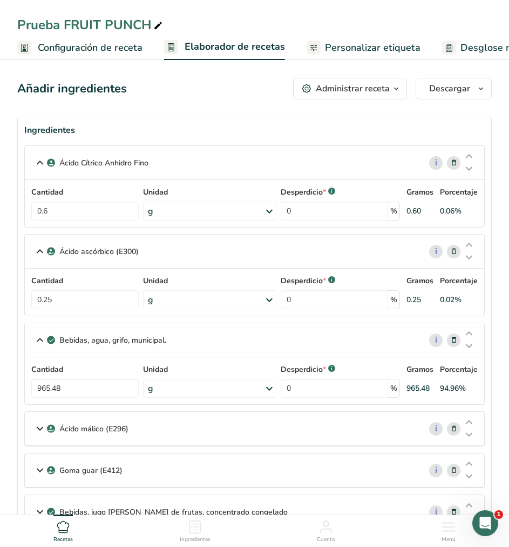
click at [454, 429] on icon at bounding box center [454, 428] width 8 height 11
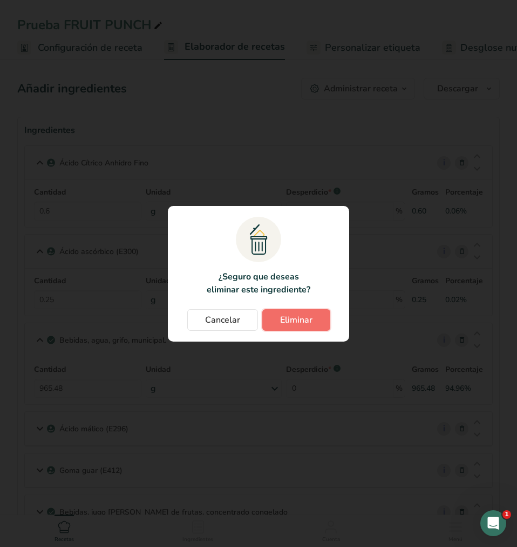
click at [302, 314] on span "Eliminar" at bounding box center [296, 319] width 32 height 13
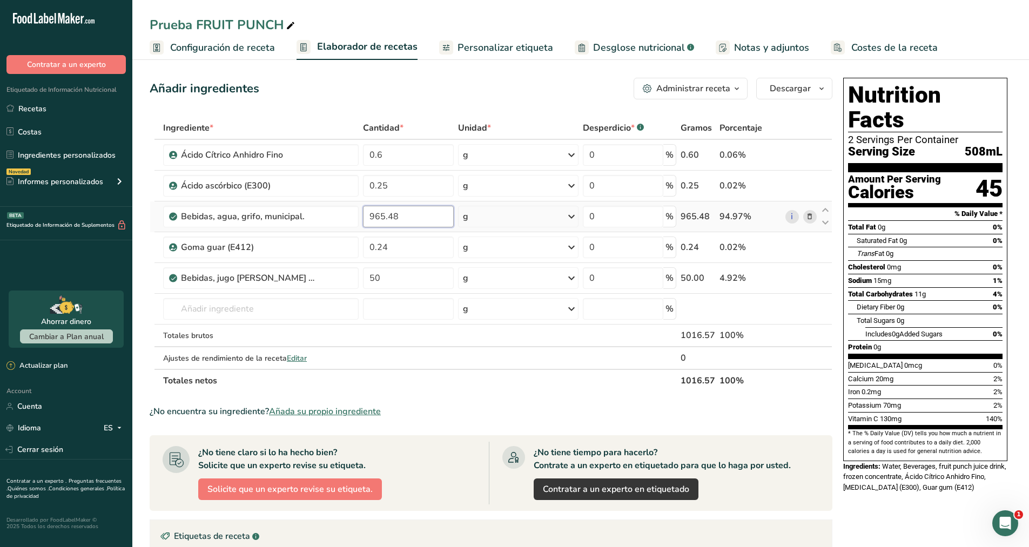
click at [415, 210] on input "965.48" at bounding box center [408, 217] width 91 height 22
click at [414, 244] on div "Ingrediente * Cantidad * Unidad * Desperdicio * .a-a{fill:#347362;}.b-a{fill:#f…" at bounding box center [491, 254] width 683 height 275
click at [404, 221] on div "Ingrediente * Cantidad * Unidad * Desperdicio * .a-a{fill:#347362;}.b-a{fill:#f…" at bounding box center [491, 254] width 683 height 275
click at [410, 248] on div "Ingrediente * Cantidad * Unidad * Desperdicio * .a-a{fill:#347362;}.b-a{fill:#f…" at bounding box center [491, 254] width 683 height 275
click at [401, 218] on div "Ingrediente * Cantidad * Unidad * Desperdicio * .a-a{fill:#347362;}.b-a{fill:#f…" at bounding box center [491, 254] width 683 height 275
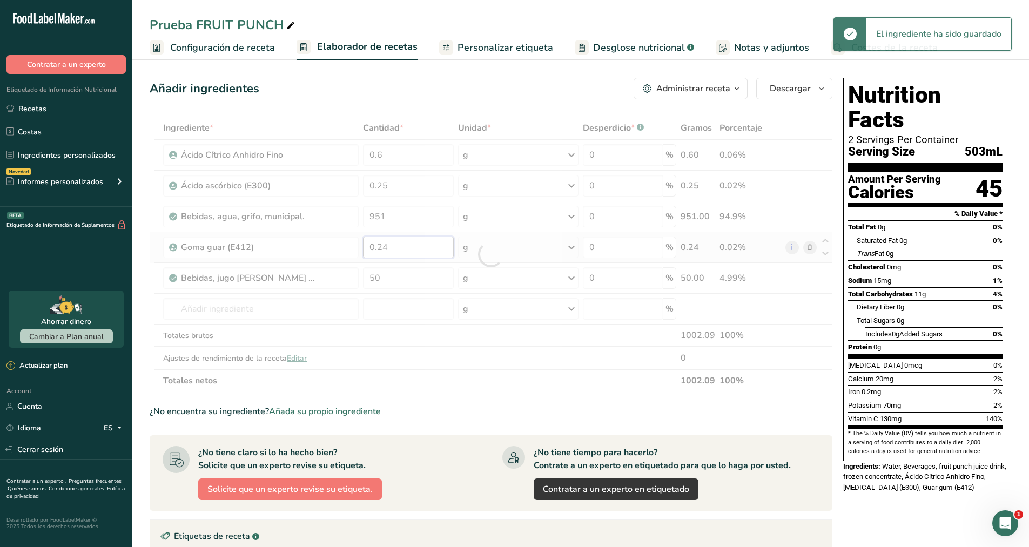
click at [403, 245] on div "Ingrediente * Cantidad * Unidad * Desperdicio * .a-a{fill:#347362;}.b-a{fill:#f…" at bounding box center [491, 254] width 683 height 275
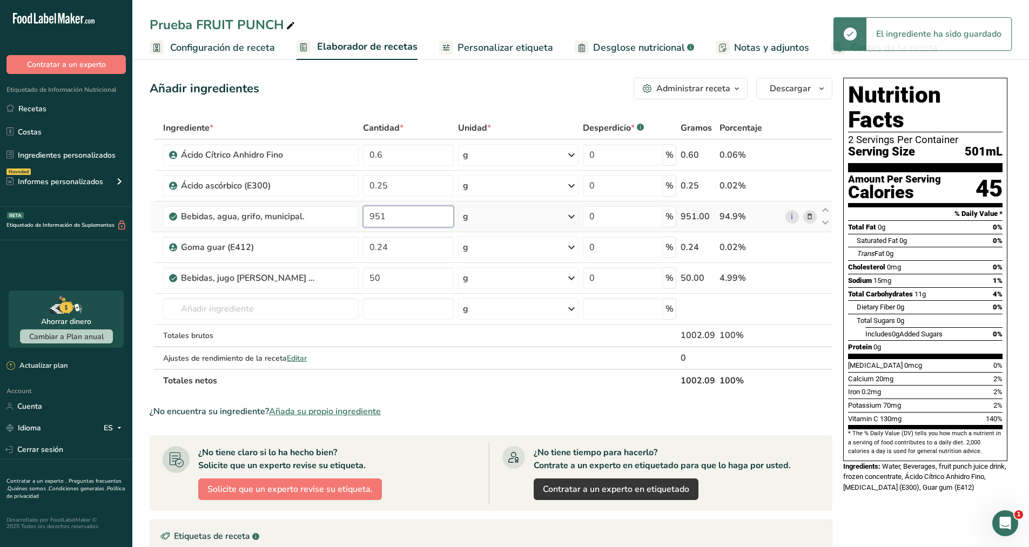
click at [399, 219] on div "Ingrediente * Cantidad * Unidad * Desperdicio * .a-a{fill:#347362;}.b-a{fill:#f…" at bounding box center [491, 254] width 683 height 275
click at [407, 245] on div "Ingrediente * Cantidad * Unidad * Desperdicio * .a-a{fill:#347362;}.b-a{fill:#f…" at bounding box center [491, 254] width 683 height 275
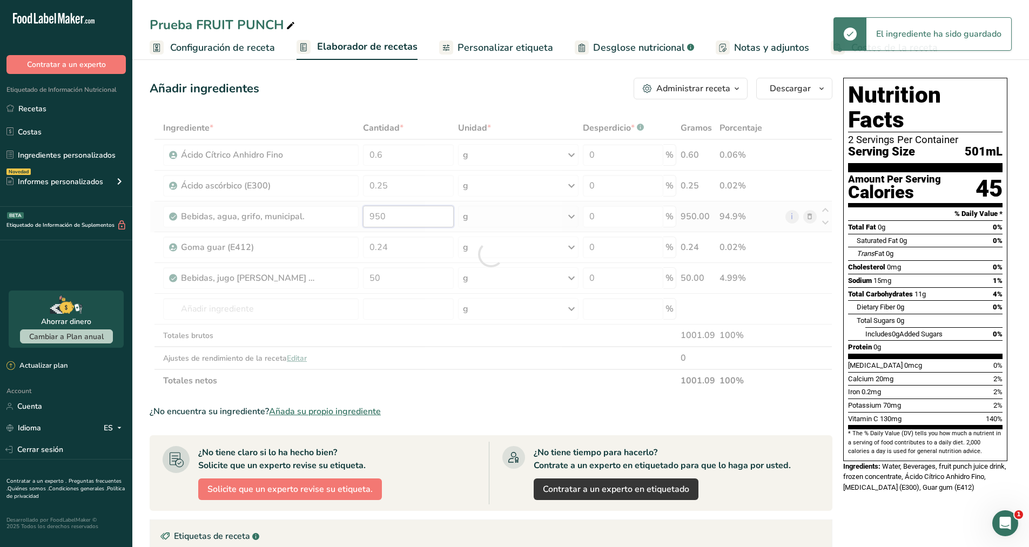
click at [408, 217] on div "Ingrediente * Cantidad * Unidad * Desperdicio * .a-a{fill:#347362;}.b-a{fill:#f…" at bounding box center [491, 254] width 683 height 275
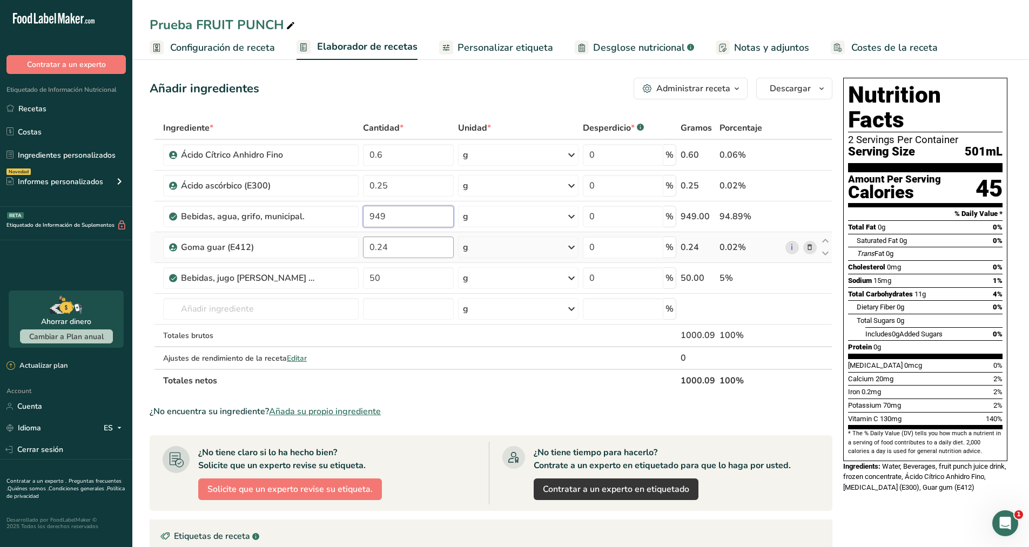
type input "949"
click at [410, 254] on div "Ingrediente * Cantidad * Unidad * Desperdicio * .a-a{fill:#347362;}.b-a{fill:#f…" at bounding box center [491, 254] width 683 height 275
